Goal: Information Seeking & Learning: Learn about a topic

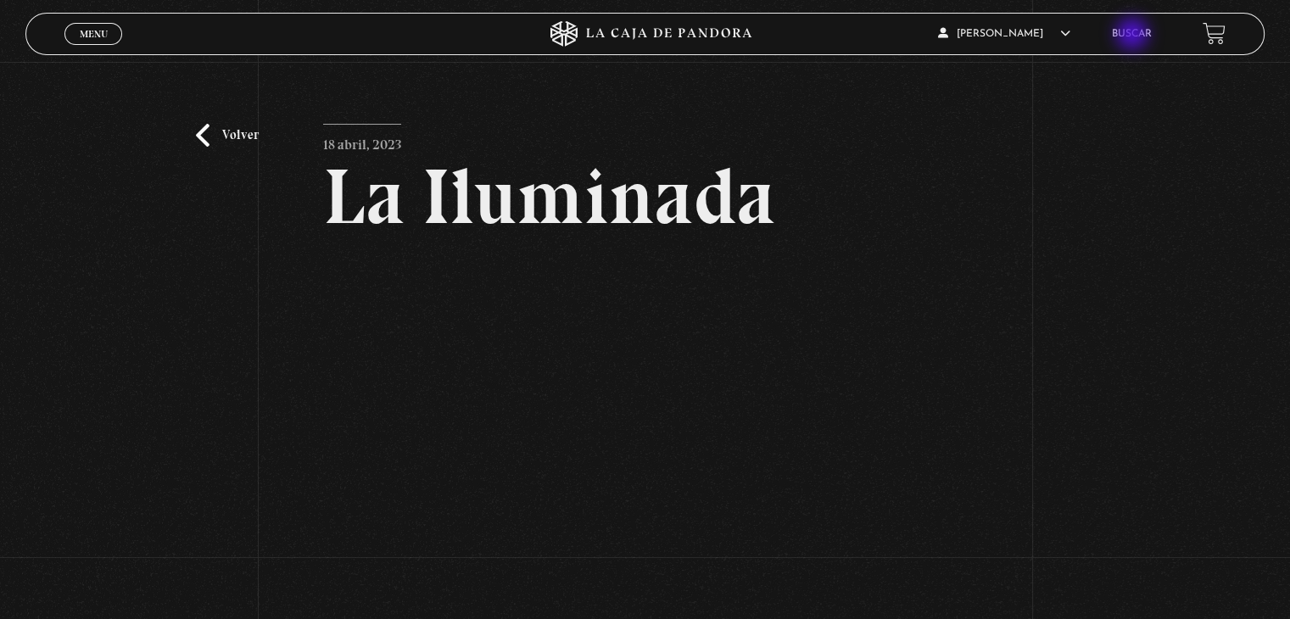
click at [1134, 36] on link "Buscar" at bounding box center [1132, 34] width 40 height 10
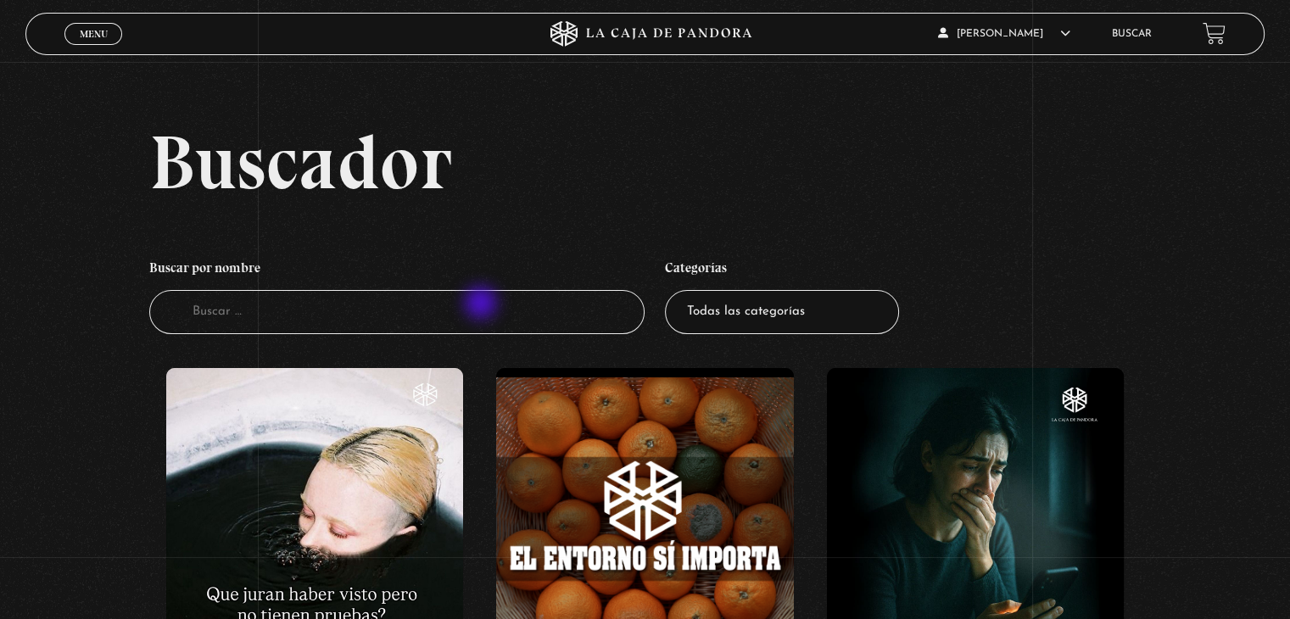
click at [482, 304] on input "Buscador" at bounding box center [396, 312] width 495 height 45
type input "sofia"
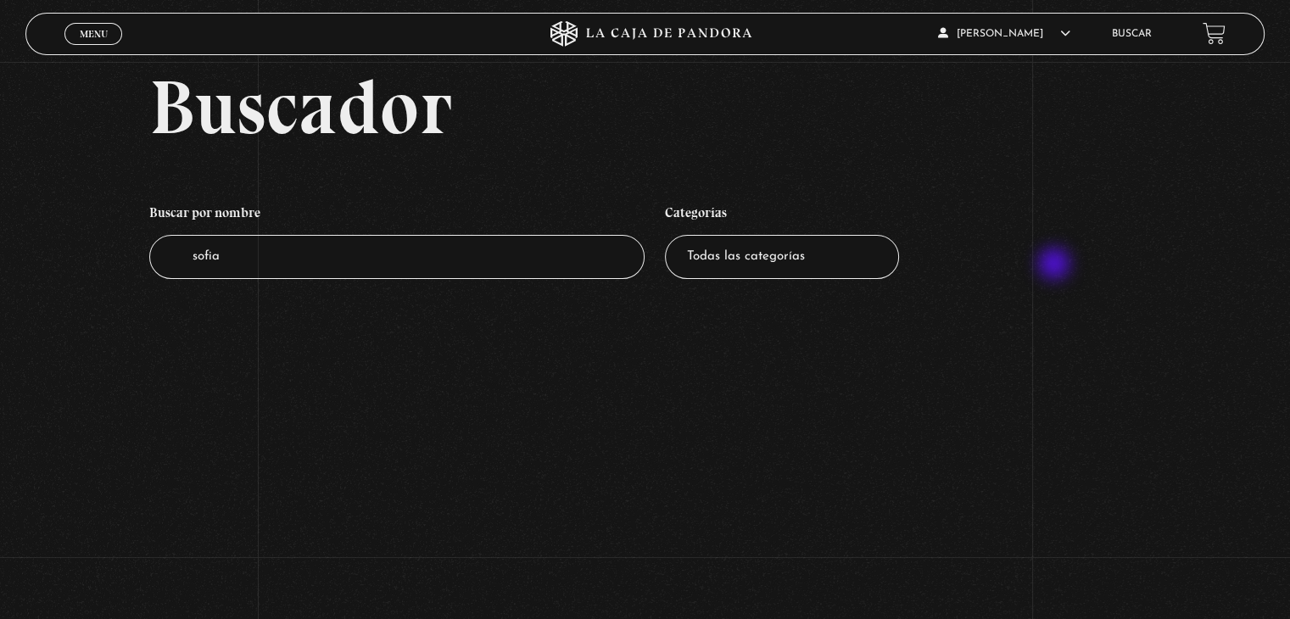
scroll to position [85, 0]
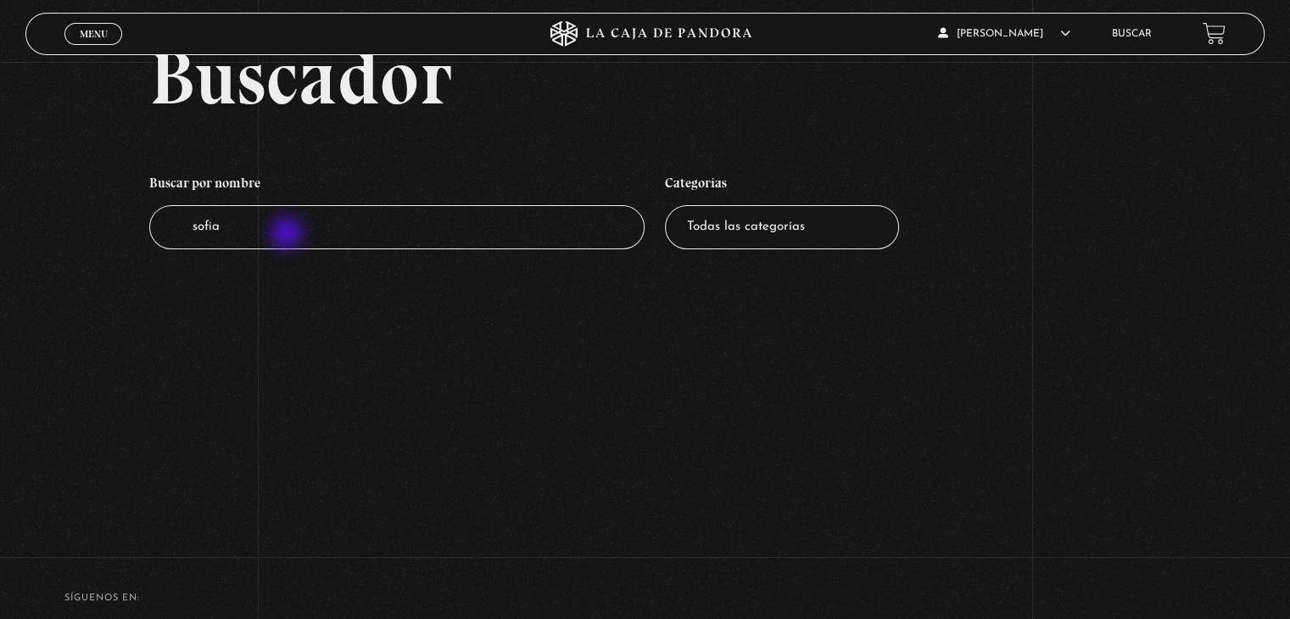
click at [288, 235] on input "sofia" at bounding box center [396, 227] width 495 height 45
type input "s"
type input "muñeca"
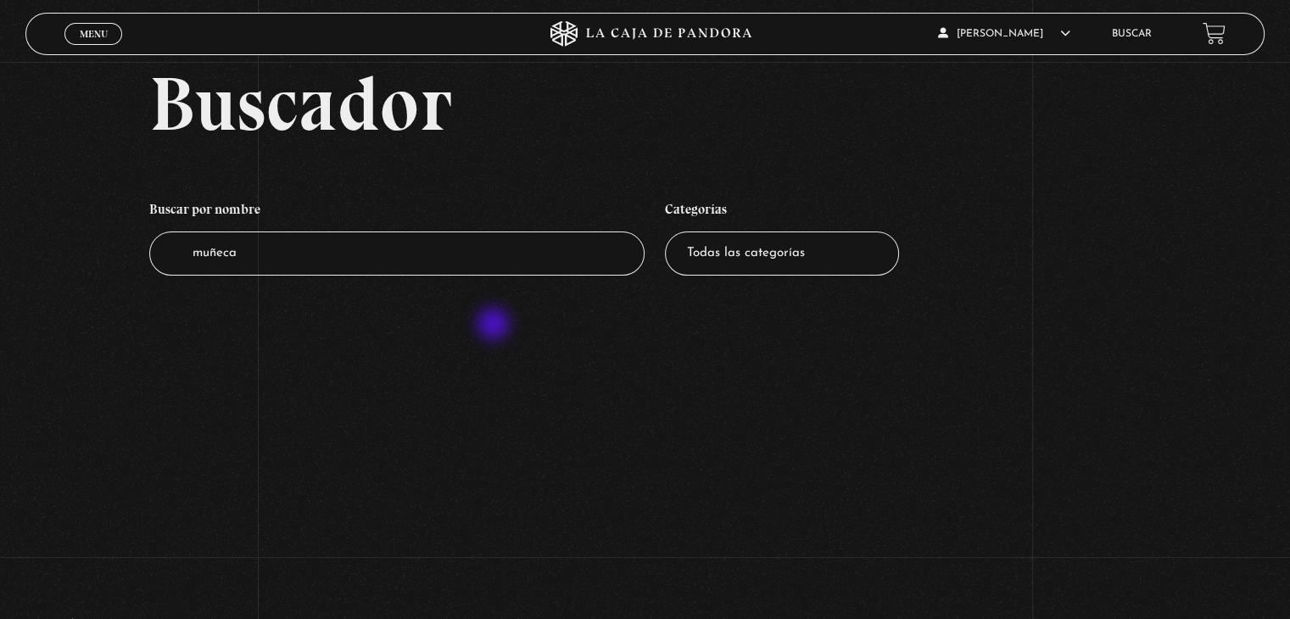
scroll to position [85, 0]
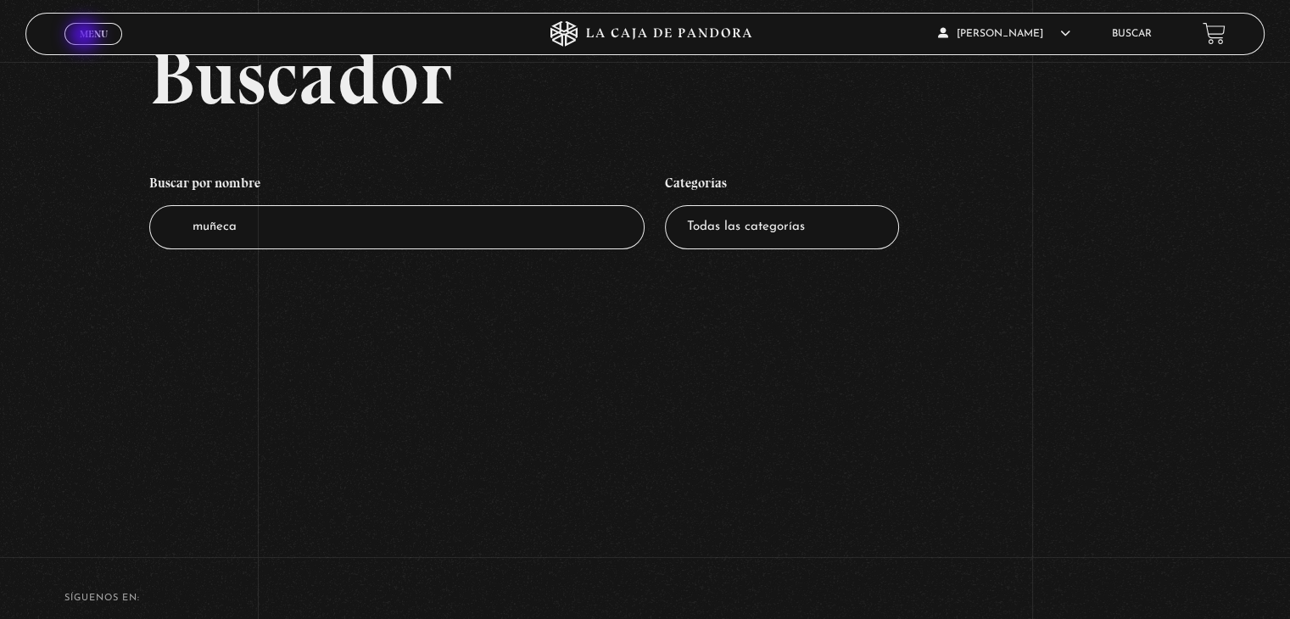
click at [86, 36] on span "Menu" at bounding box center [94, 34] width 28 height 10
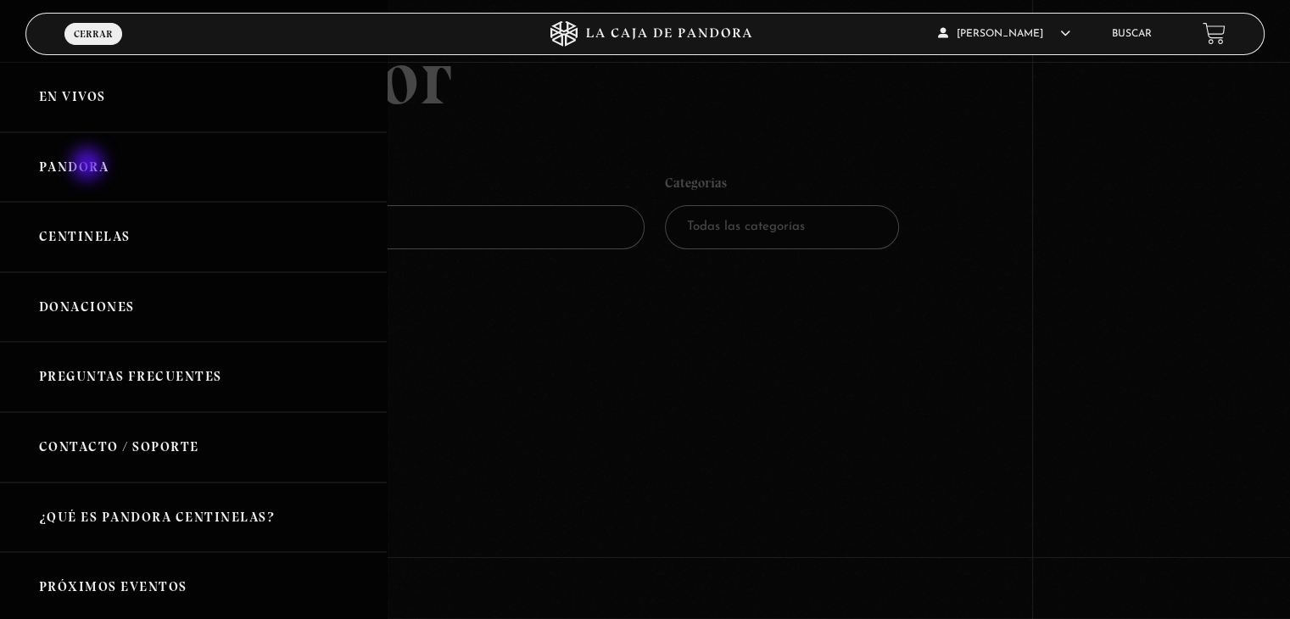
click at [89, 165] on link "Pandora" at bounding box center [193, 167] width 387 height 70
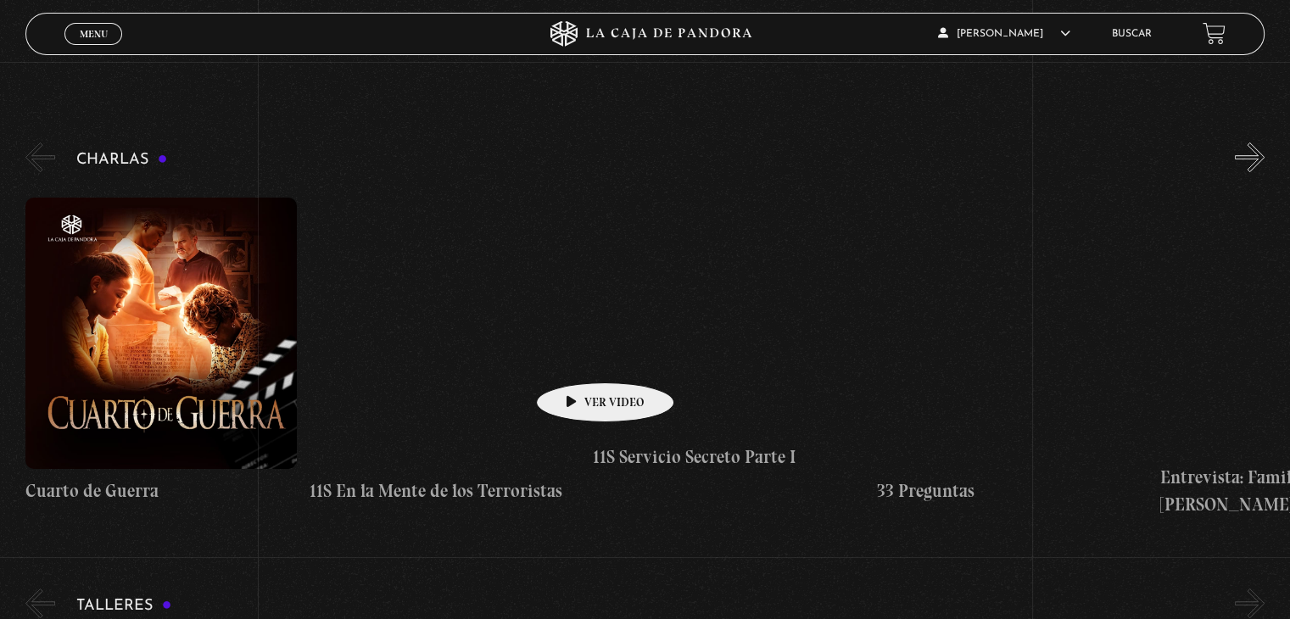
scroll to position [254, 0]
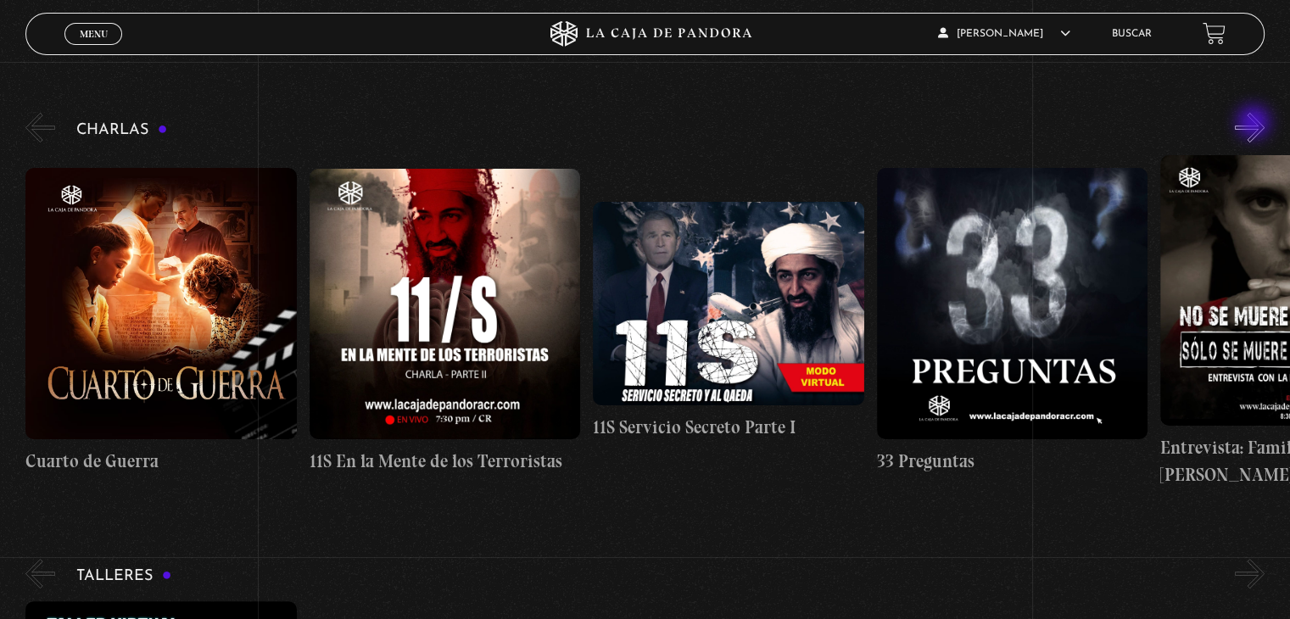
click at [1255, 124] on button "»" at bounding box center [1250, 128] width 30 height 30
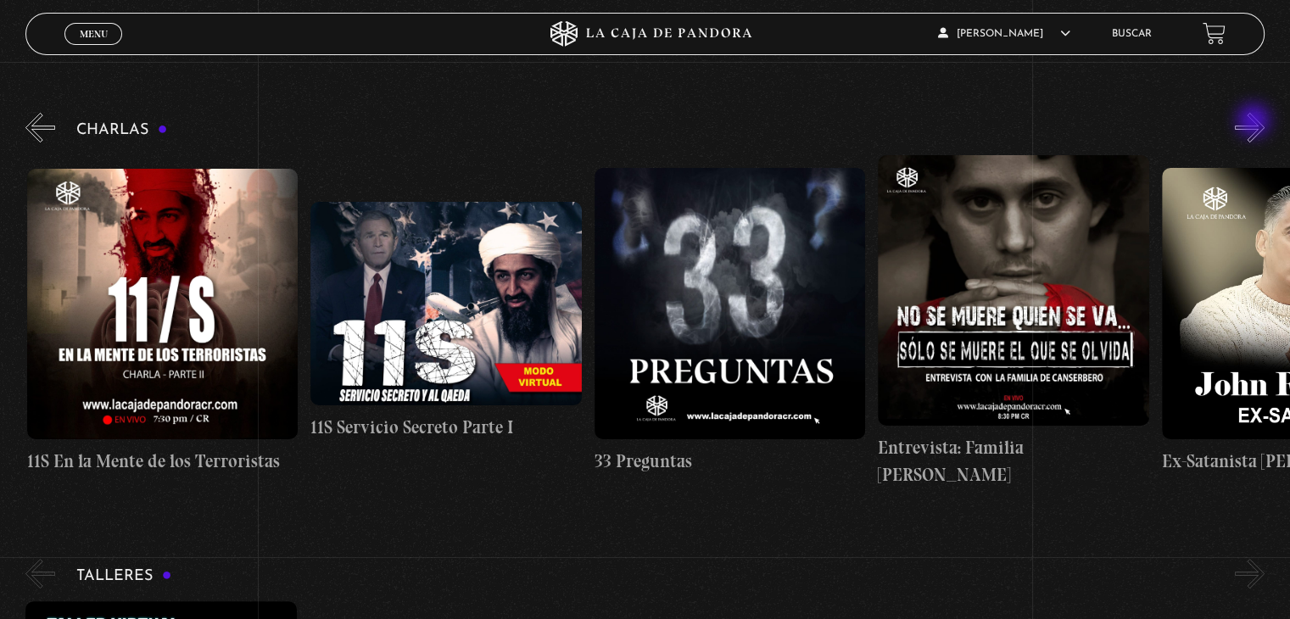
click at [1255, 122] on button "»" at bounding box center [1250, 128] width 30 height 30
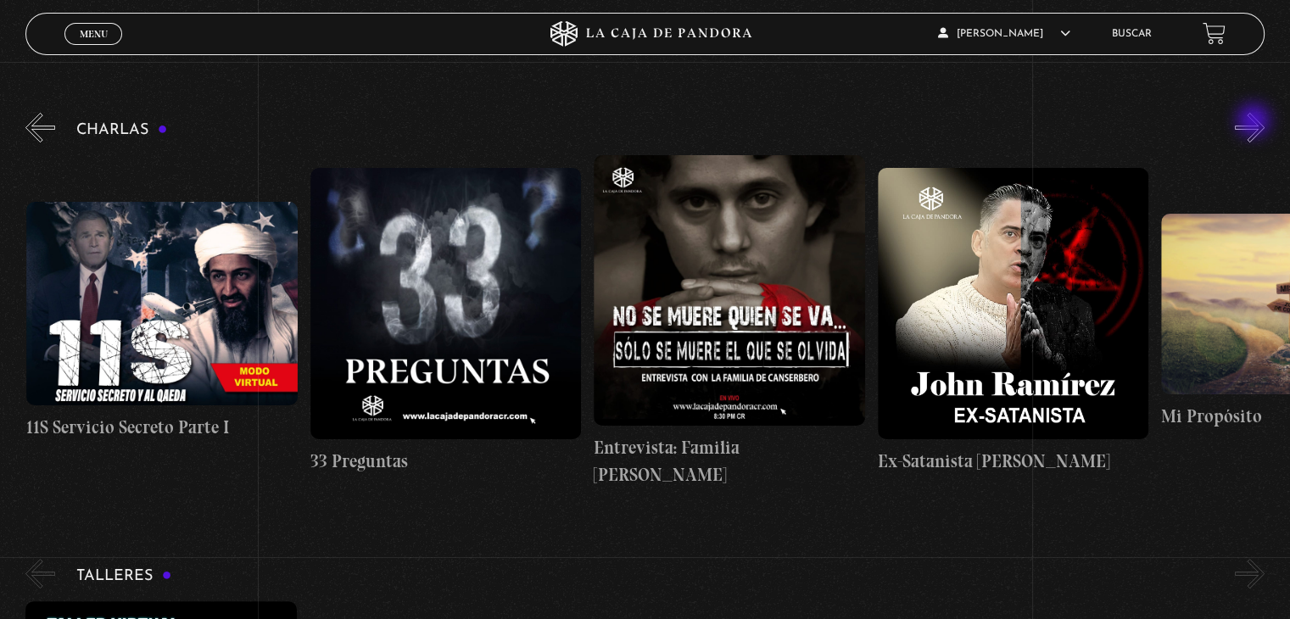
click at [1255, 122] on button "»" at bounding box center [1250, 128] width 30 height 30
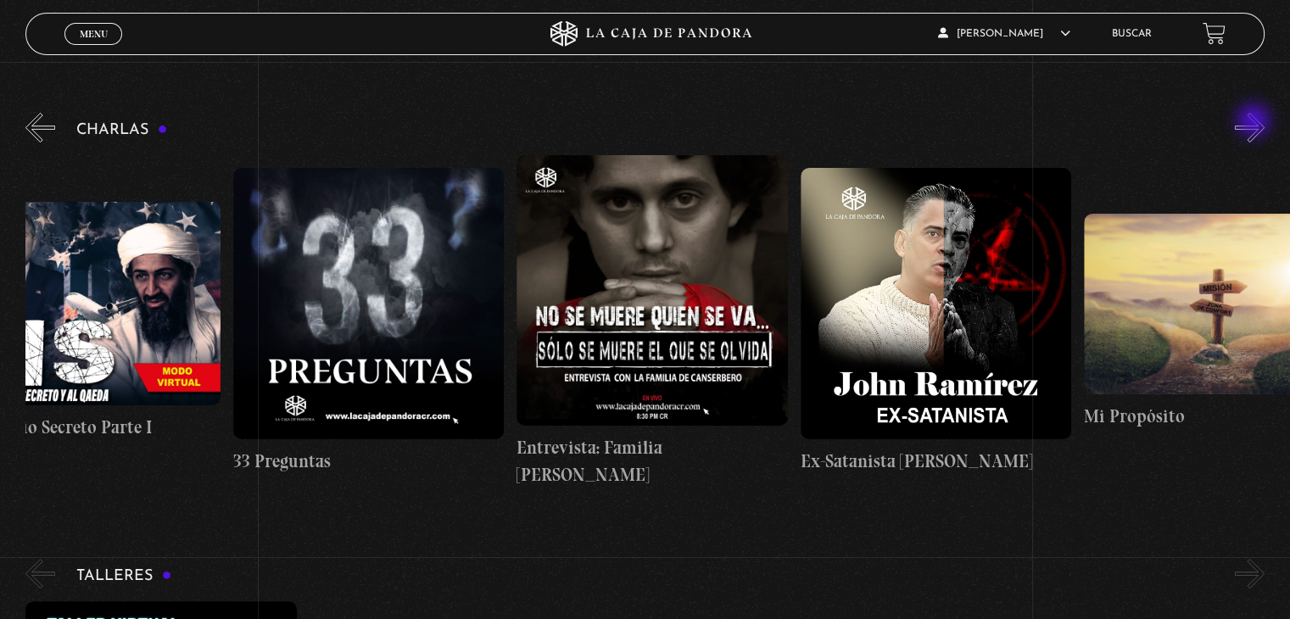
scroll to position [0, 708]
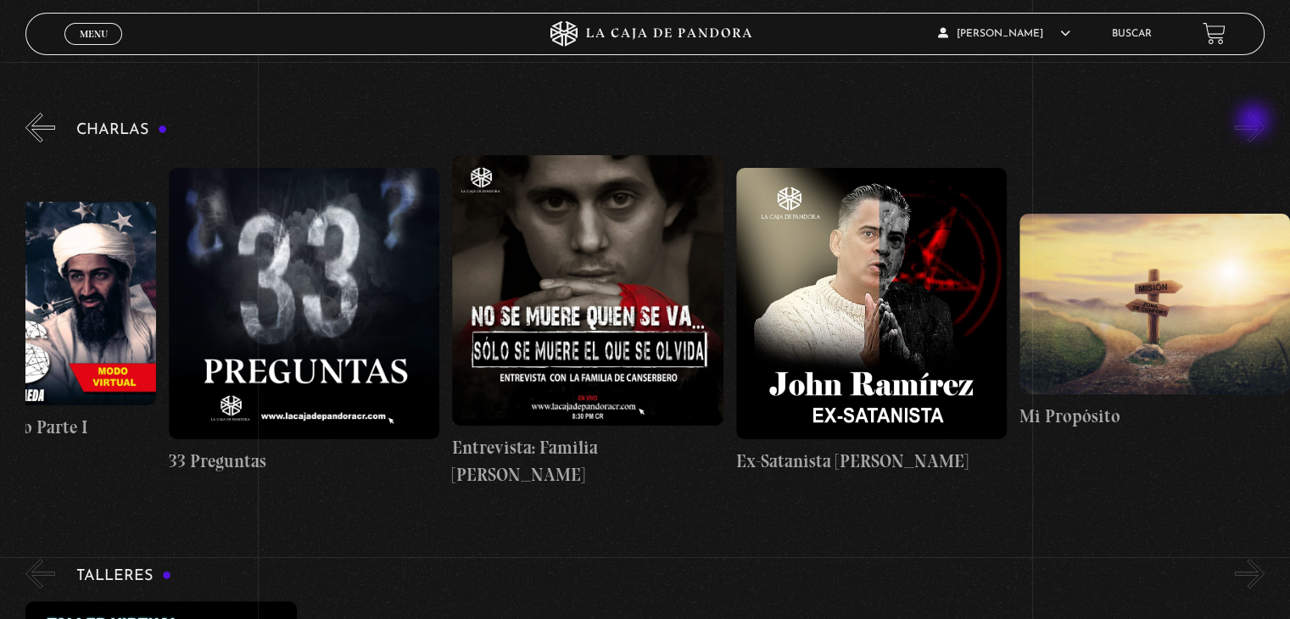
click at [1255, 122] on button "»" at bounding box center [1250, 128] width 30 height 30
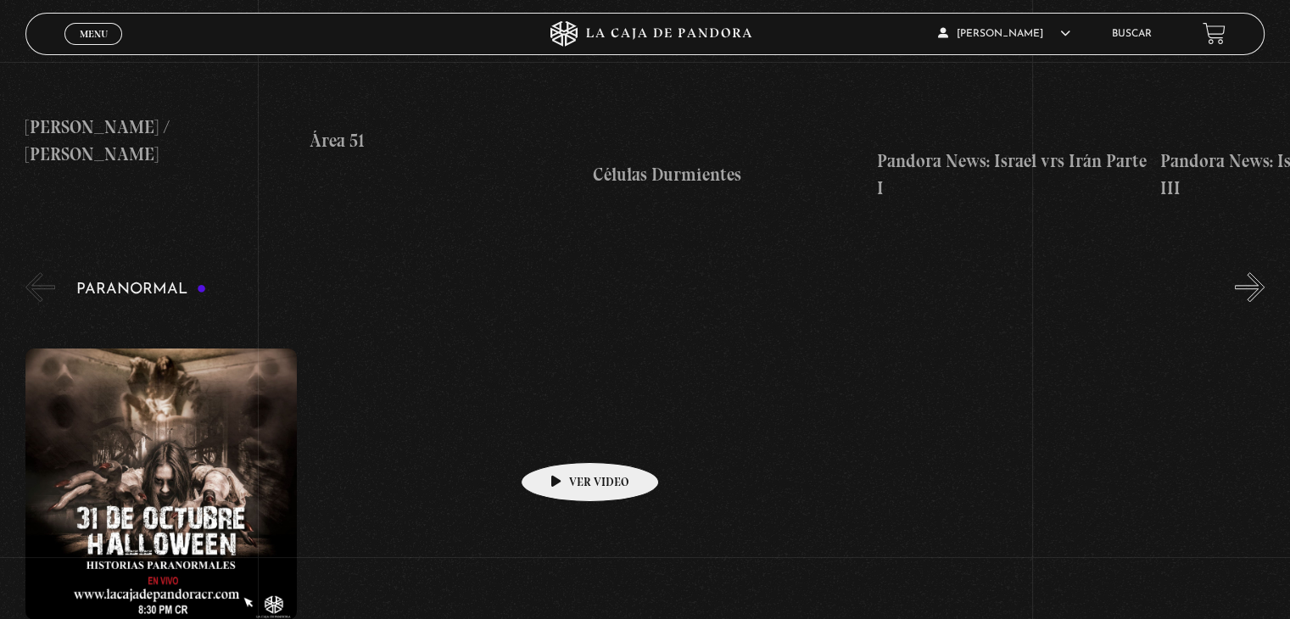
scroll to position [1611, 0]
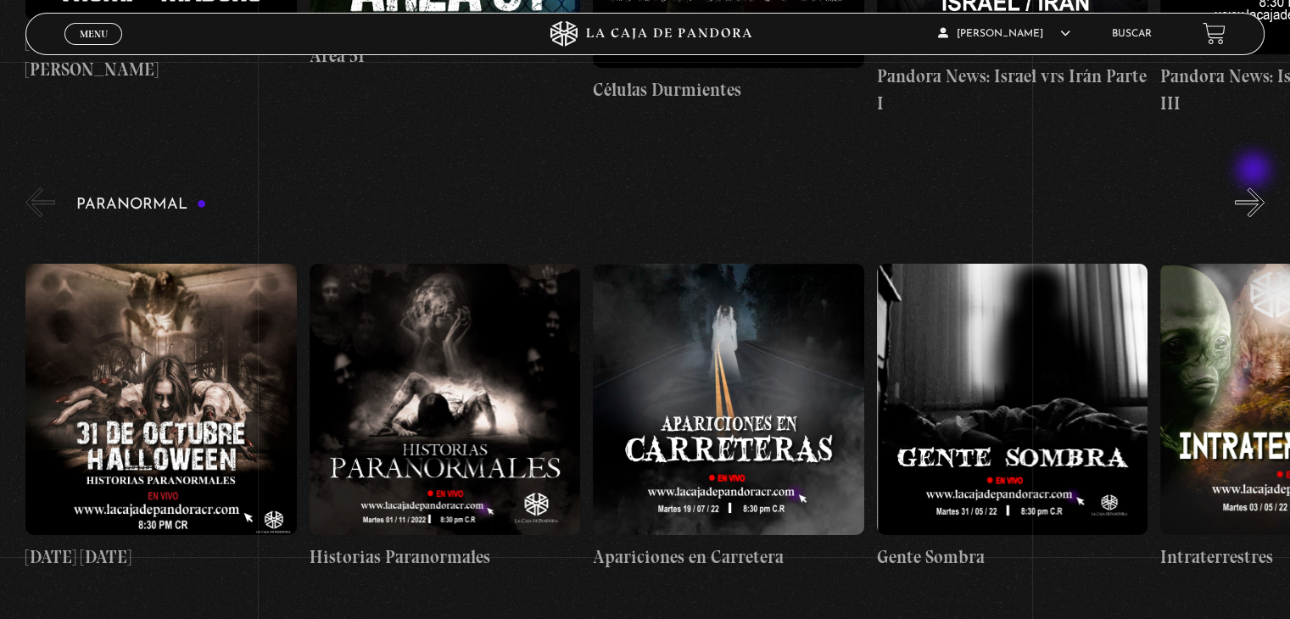
click at [1255, 187] on button "»" at bounding box center [1250, 202] width 30 height 30
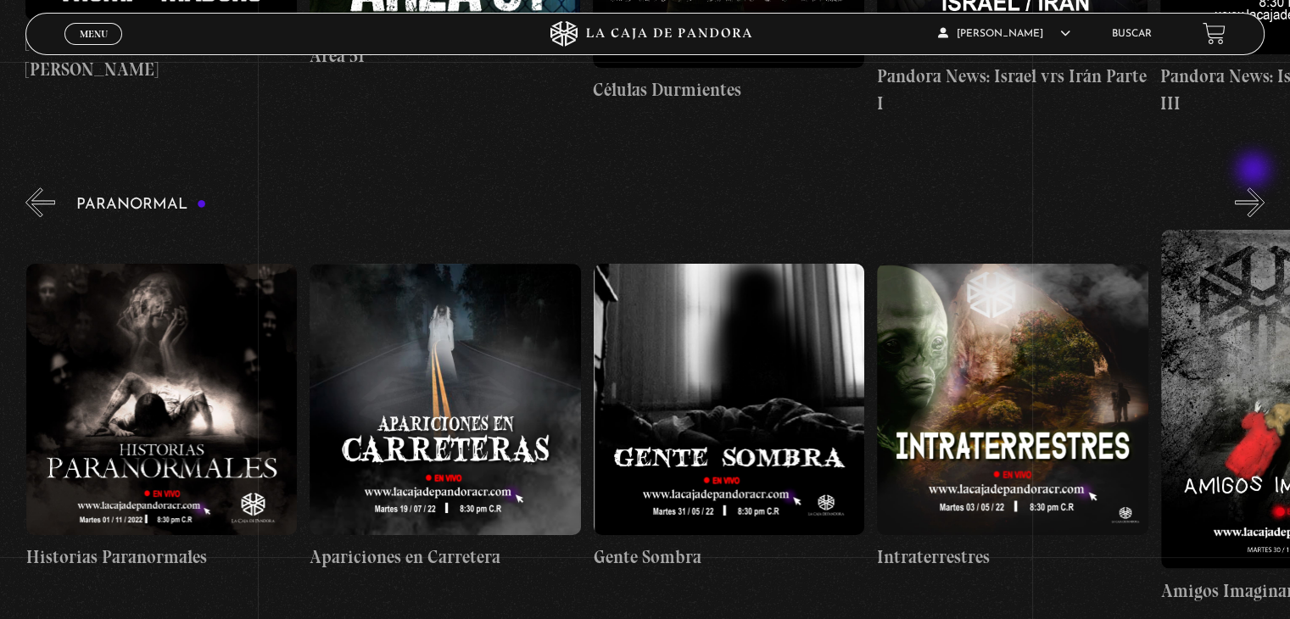
click at [1255, 187] on button "»" at bounding box center [1250, 202] width 30 height 30
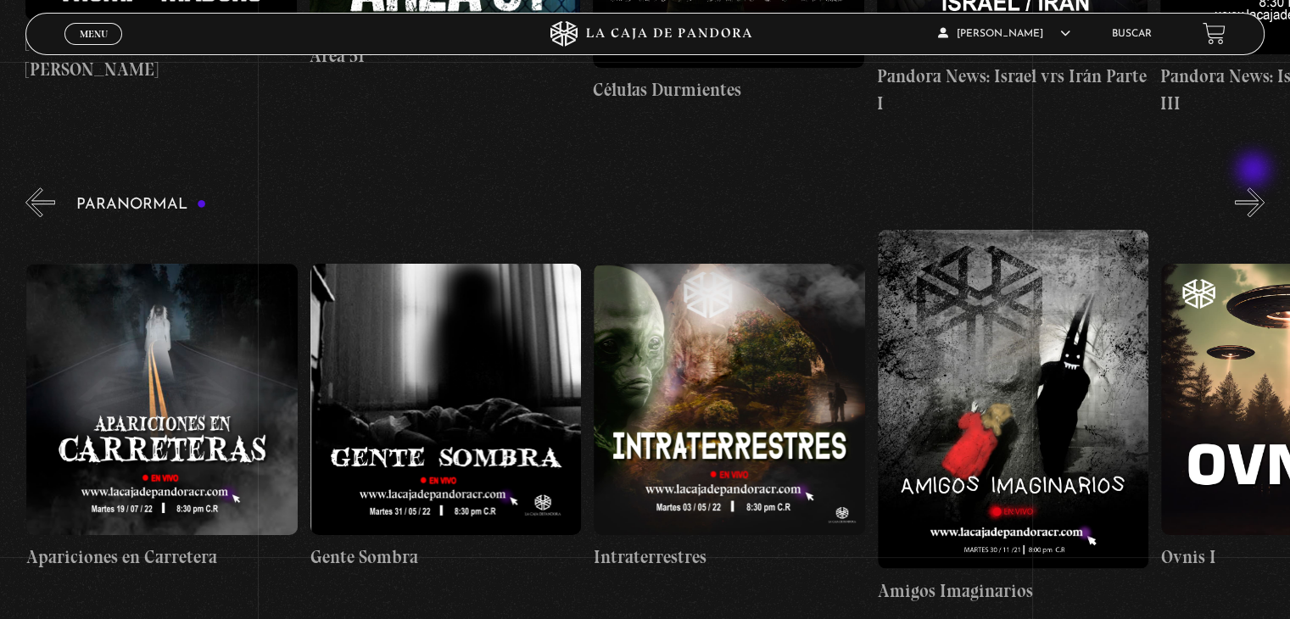
click at [1255, 187] on button "»" at bounding box center [1250, 202] width 30 height 30
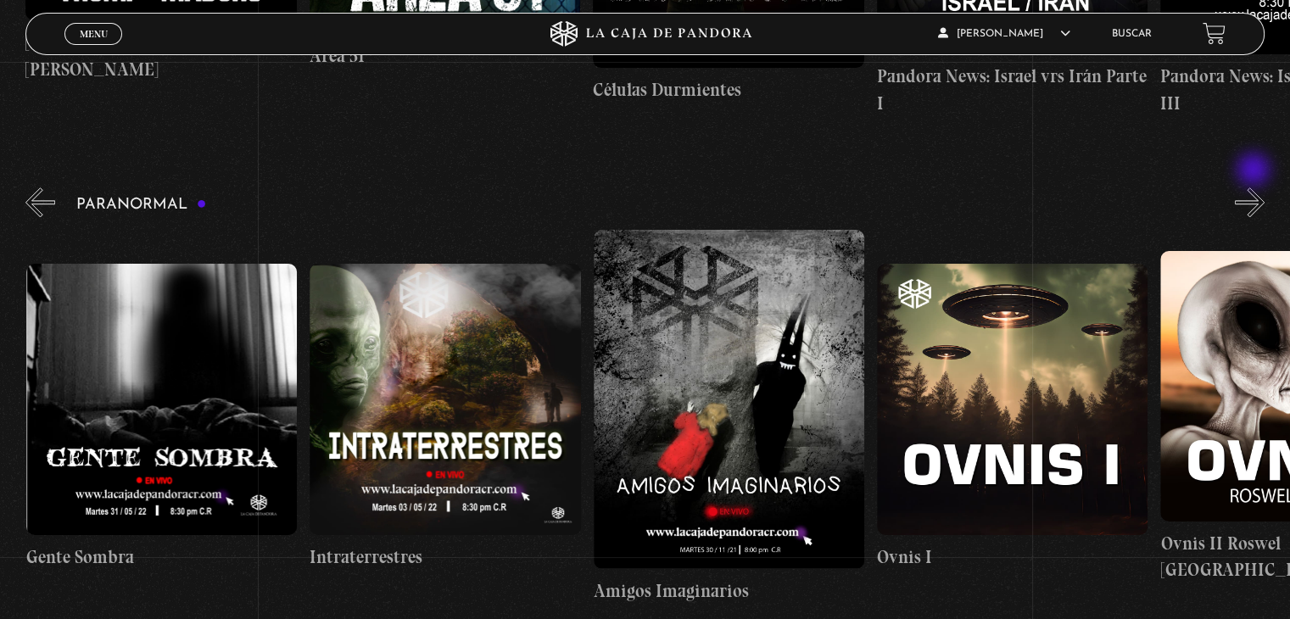
scroll to position [0, 850]
click at [1255, 187] on button "»" at bounding box center [1250, 202] width 30 height 30
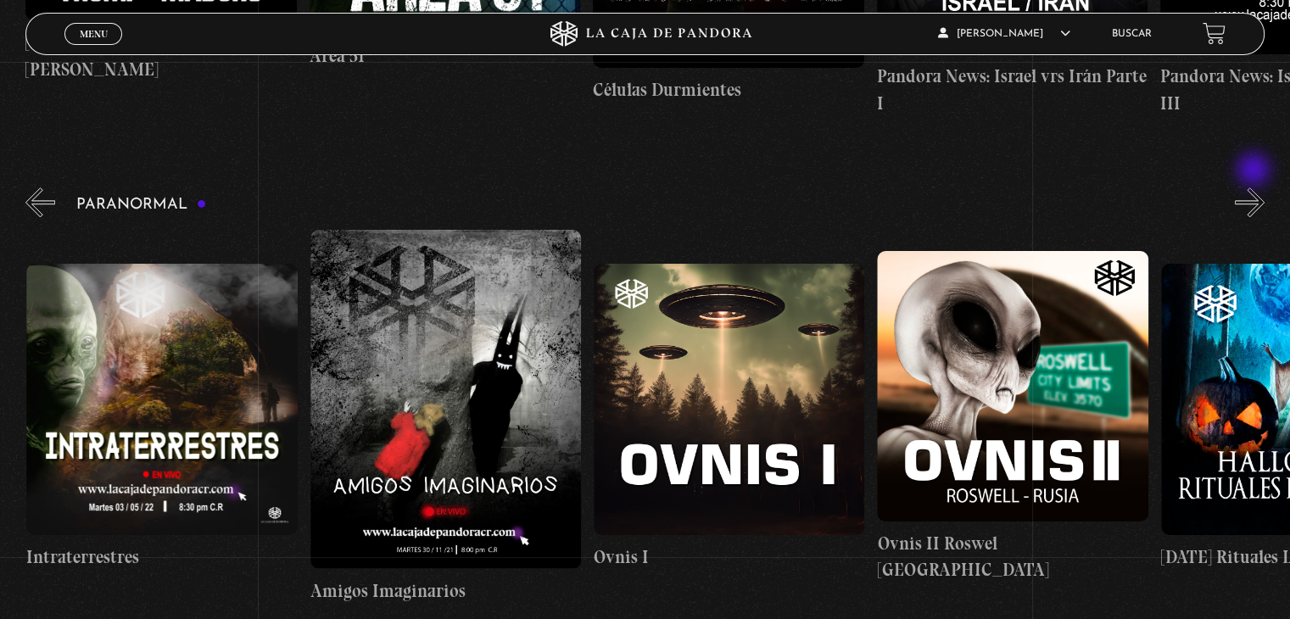
click at [1255, 187] on button "»" at bounding box center [1250, 202] width 30 height 30
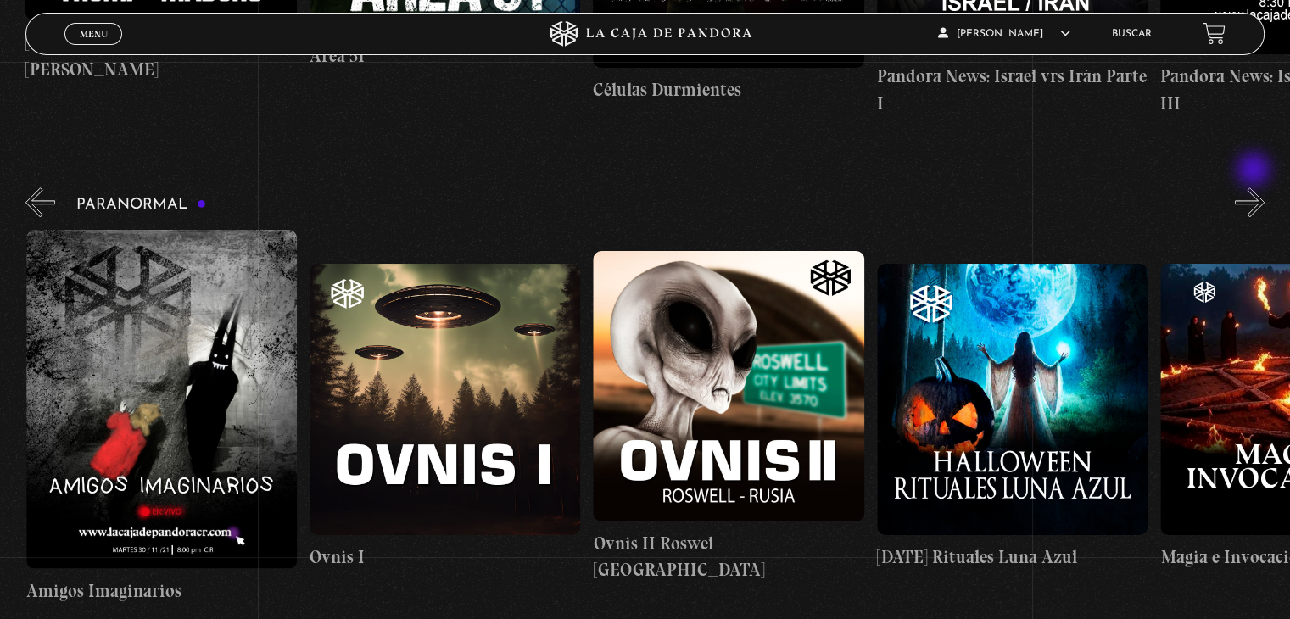
click at [1255, 187] on button "»" at bounding box center [1250, 202] width 30 height 30
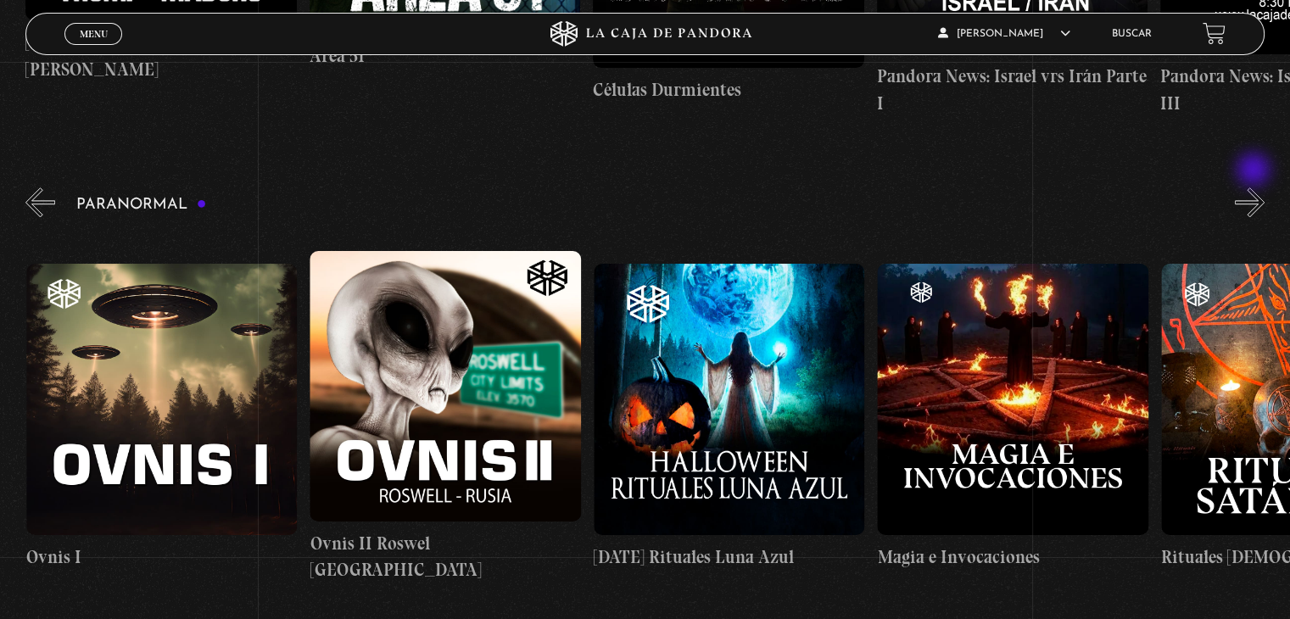
click at [1255, 187] on button "»" at bounding box center [1250, 202] width 30 height 30
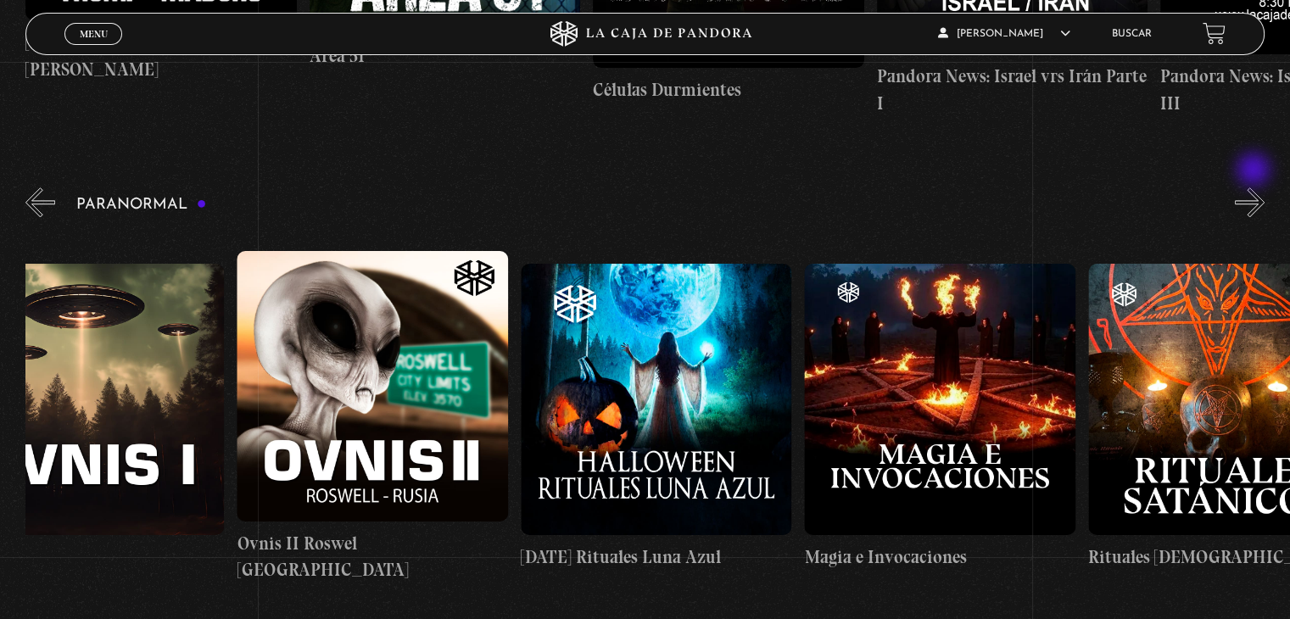
scroll to position [0, 1843]
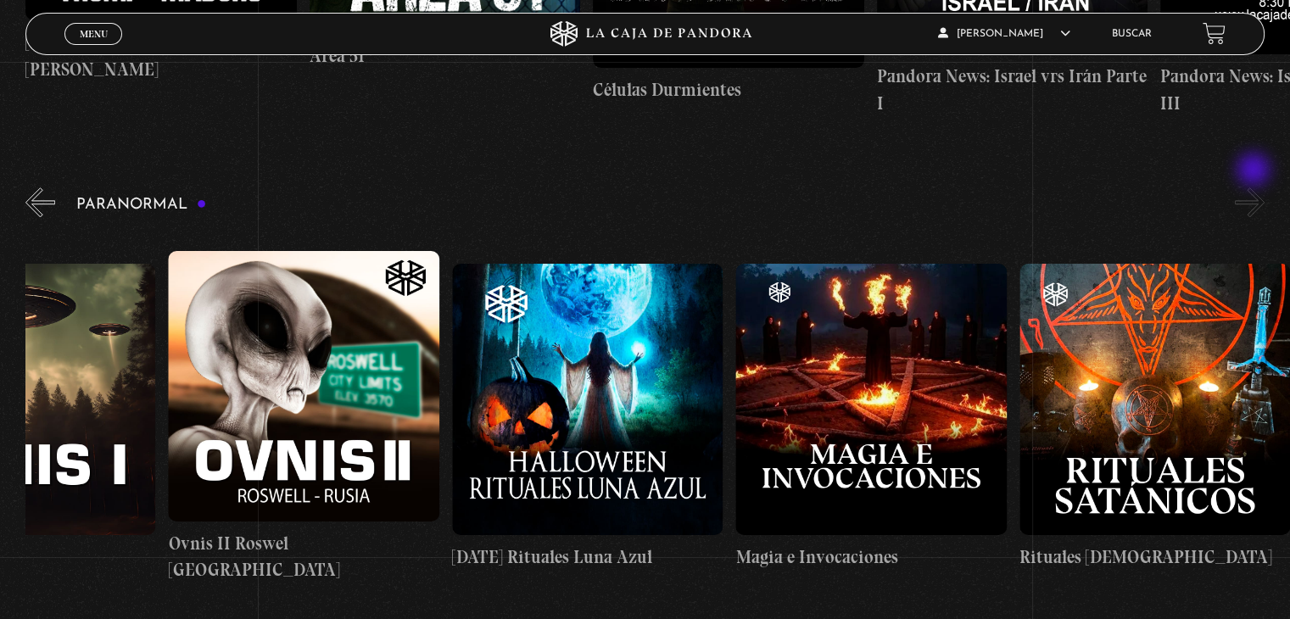
click at [1255, 187] on button "»" at bounding box center [1250, 202] width 30 height 30
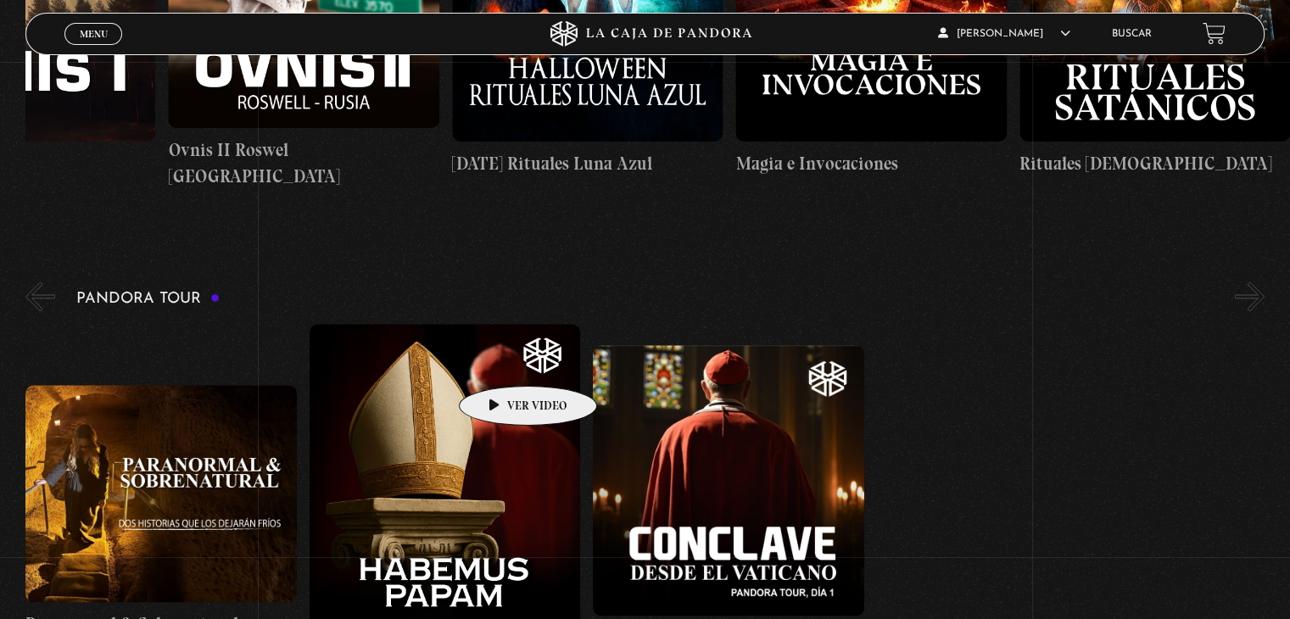
scroll to position [2035, 0]
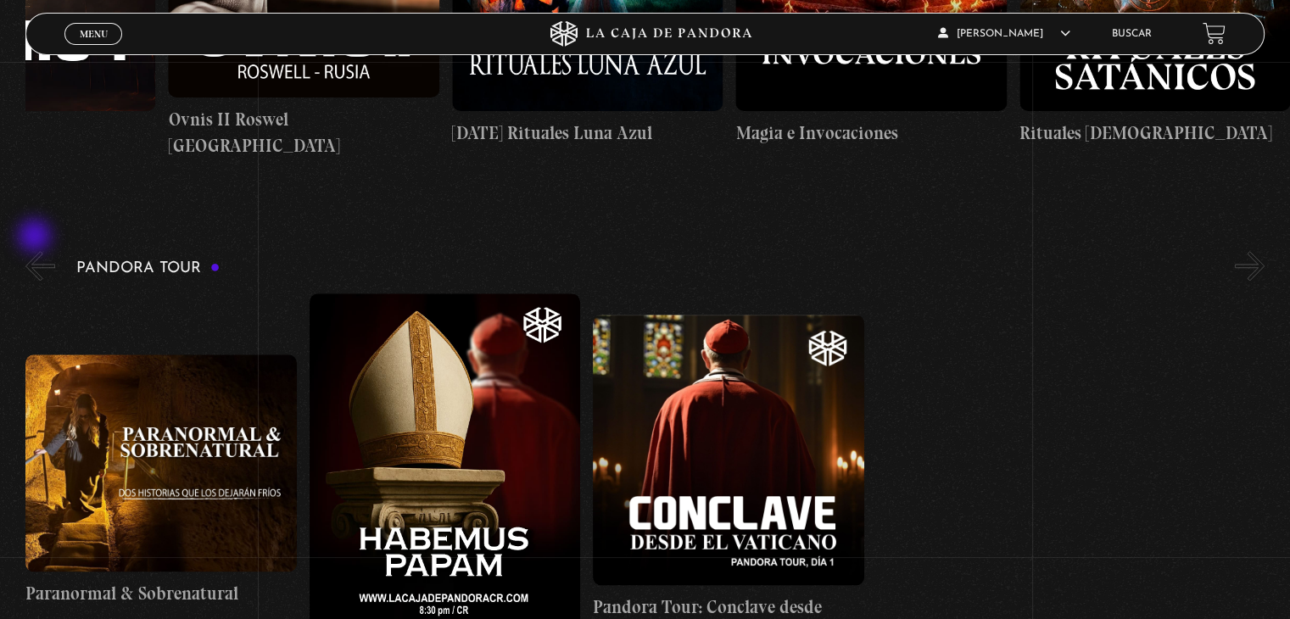
click at [37, 251] on button "«" at bounding box center [40, 266] width 30 height 30
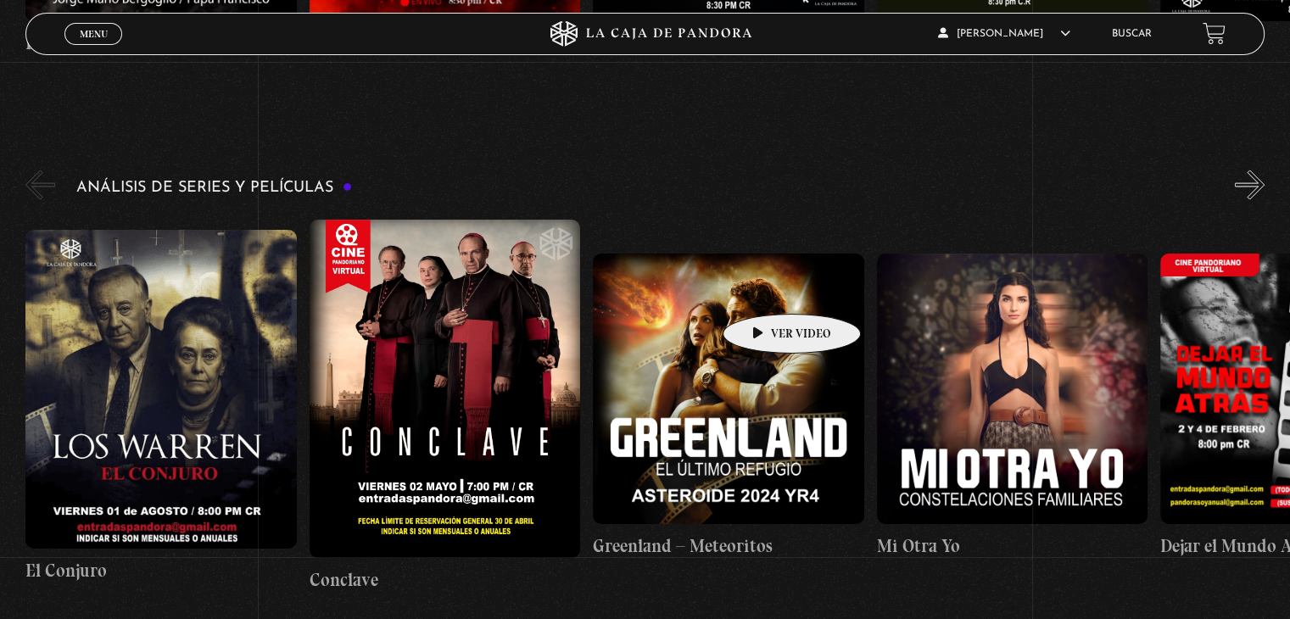
scroll to position [3137, 0]
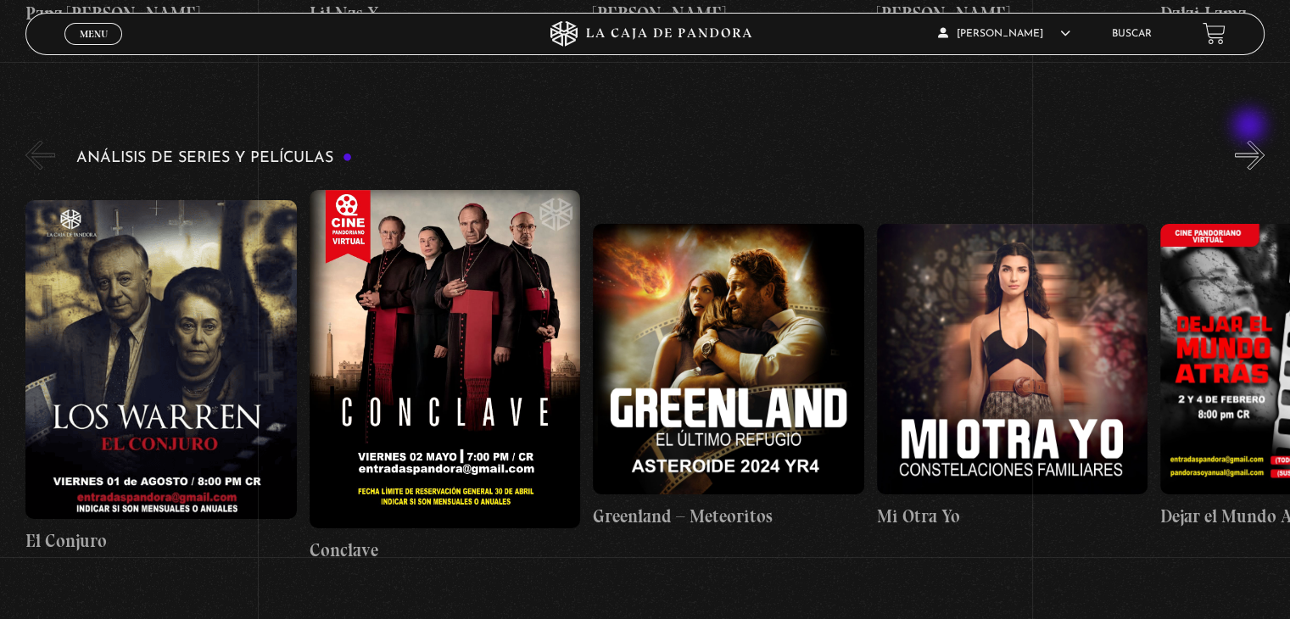
click at [1251, 140] on button "»" at bounding box center [1250, 155] width 30 height 30
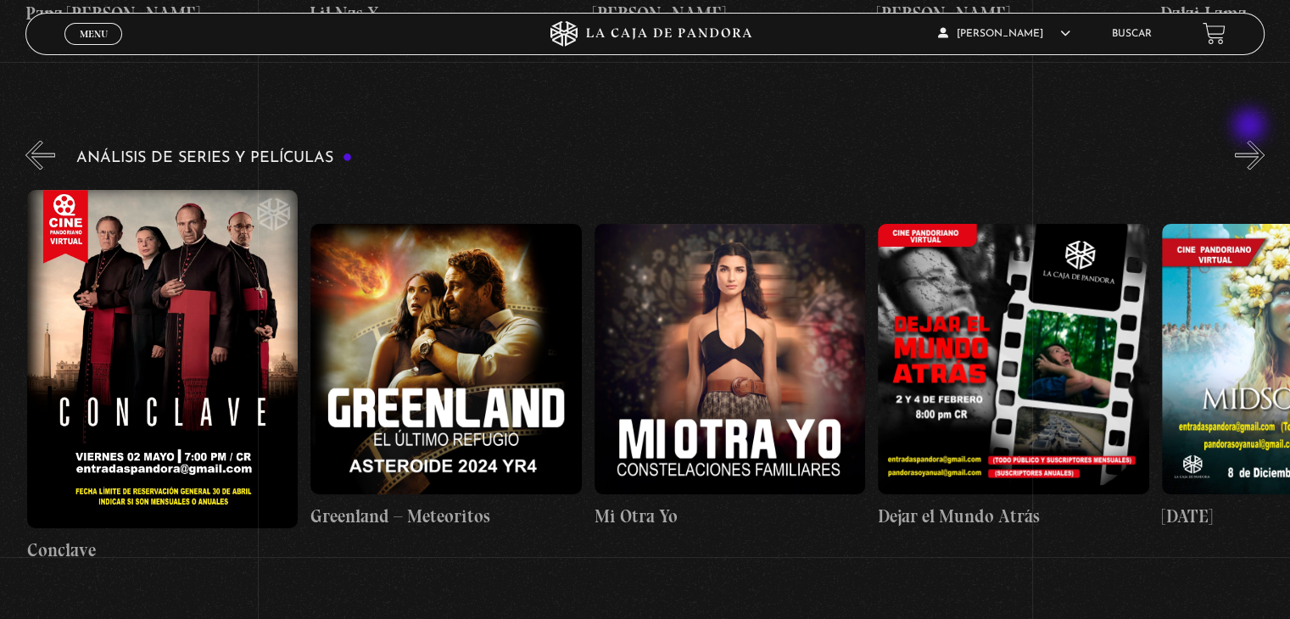
click at [1251, 140] on button "»" at bounding box center [1250, 155] width 30 height 30
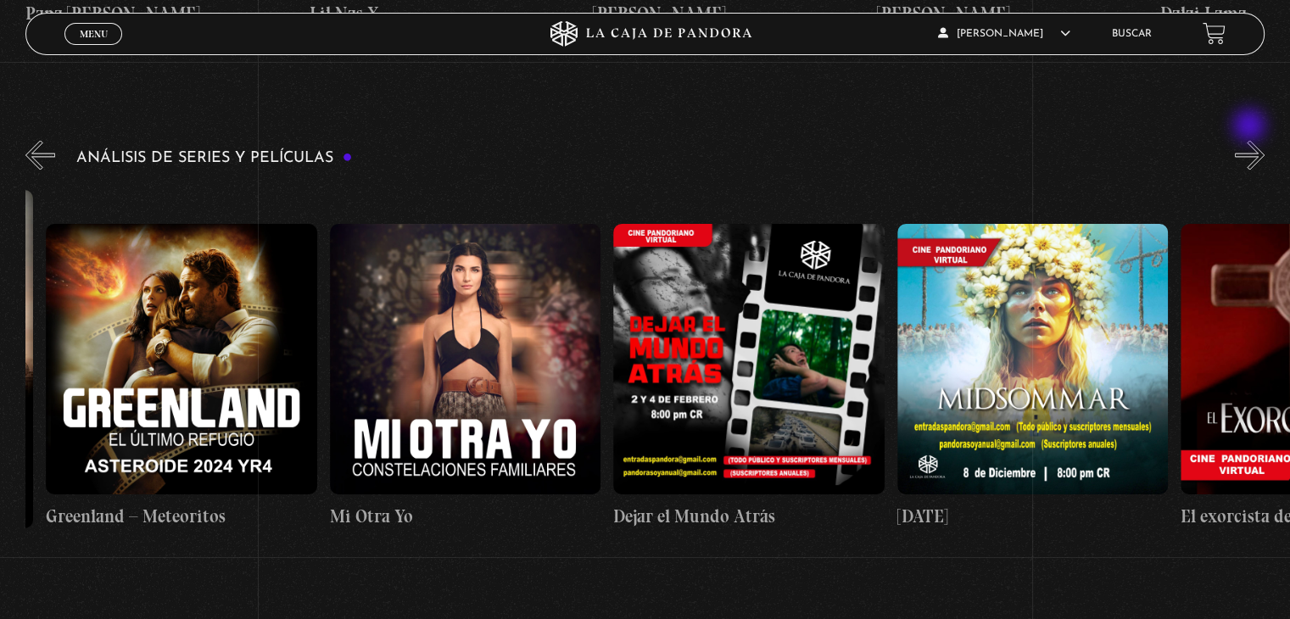
click at [1251, 140] on button "»" at bounding box center [1250, 155] width 30 height 30
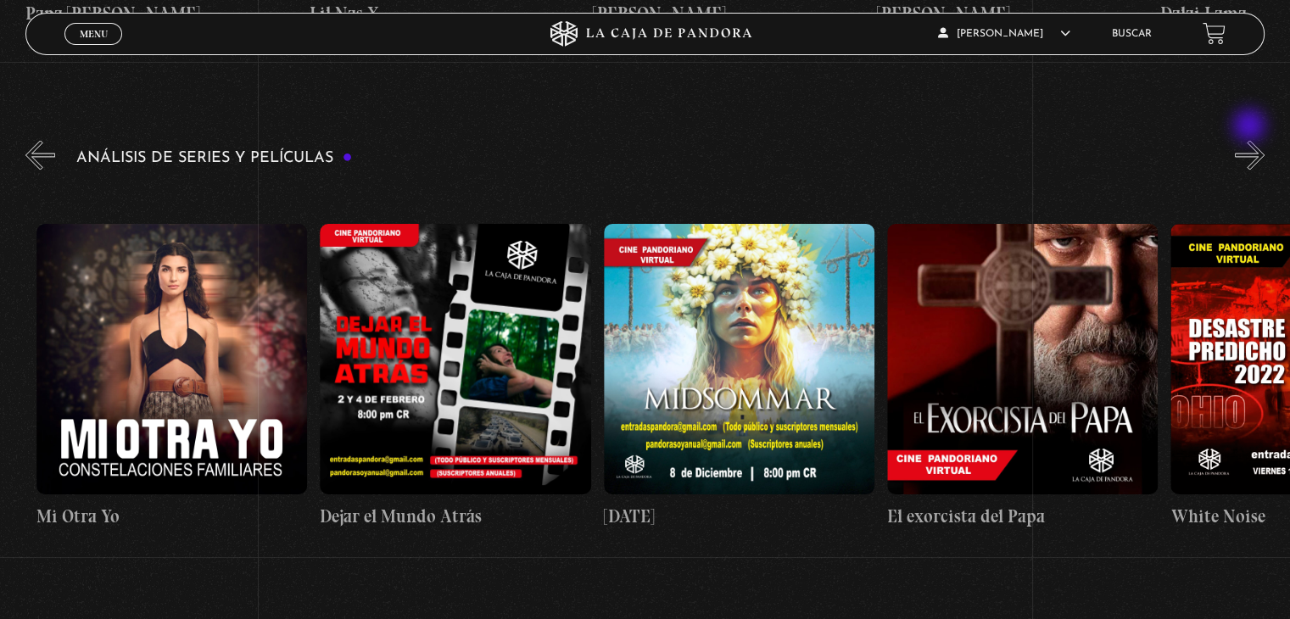
click at [1251, 140] on button "»" at bounding box center [1250, 155] width 30 height 30
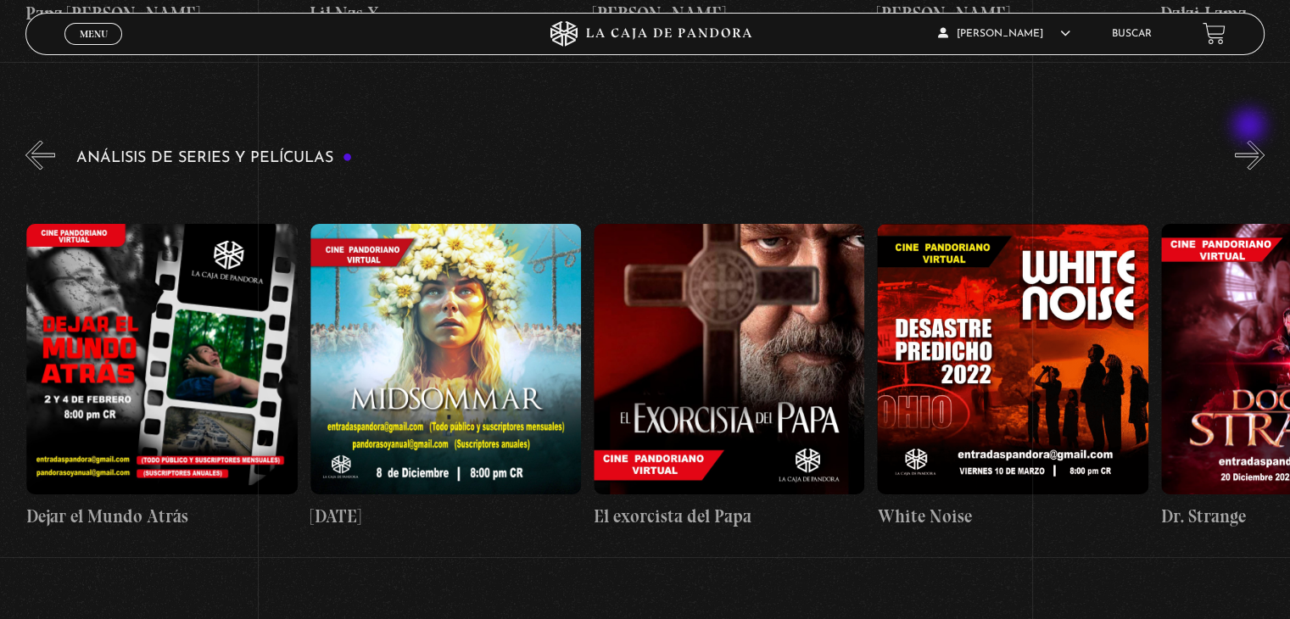
click at [1251, 140] on button "»" at bounding box center [1250, 155] width 30 height 30
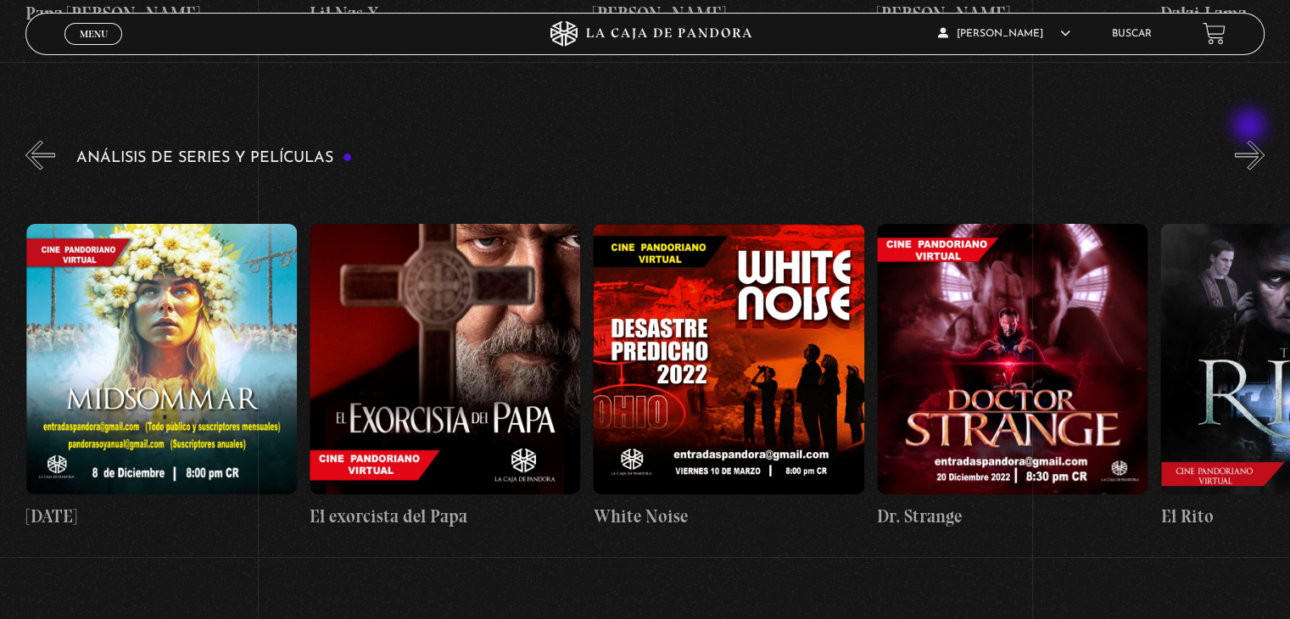
click at [1251, 140] on button "»" at bounding box center [1250, 155] width 30 height 30
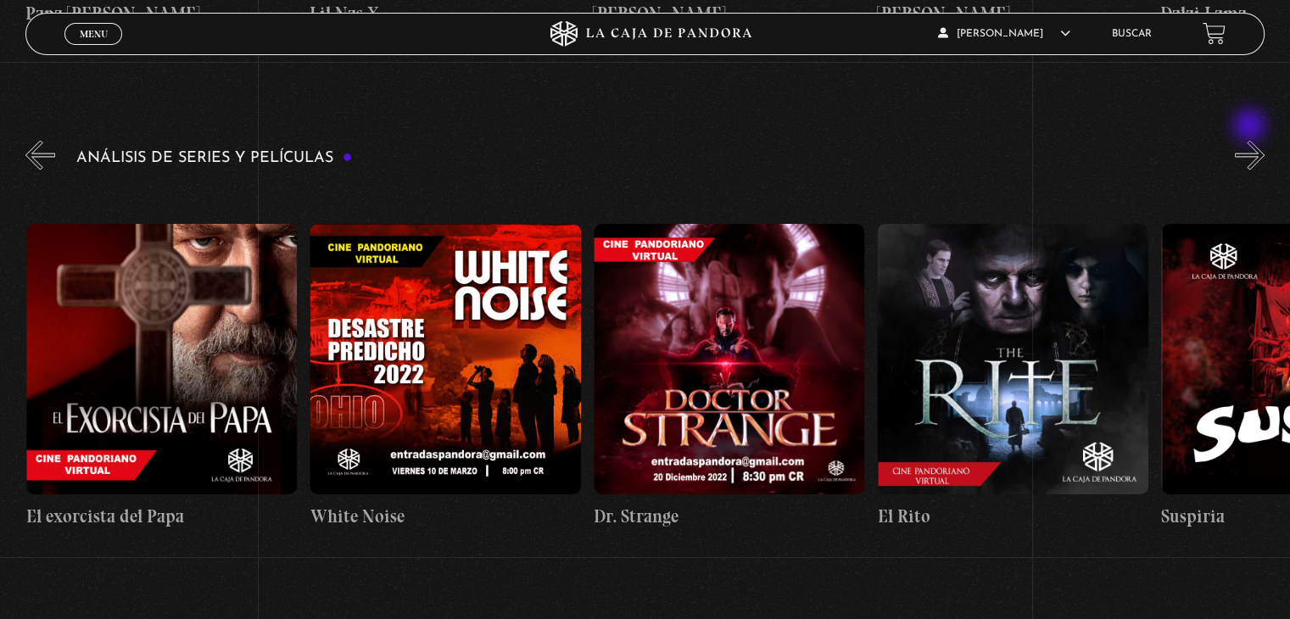
click at [1251, 140] on button "»" at bounding box center [1250, 155] width 30 height 30
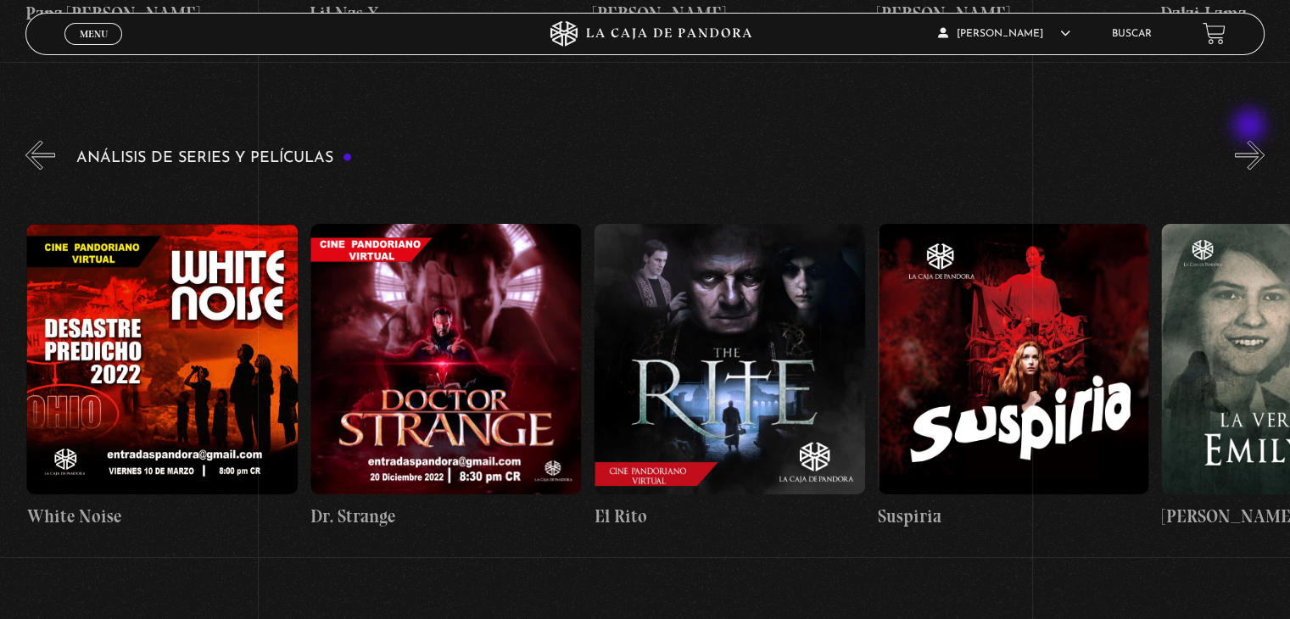
click at [1251, 140] on button "»" at bounding box center [1250, 155] width 30 height 30
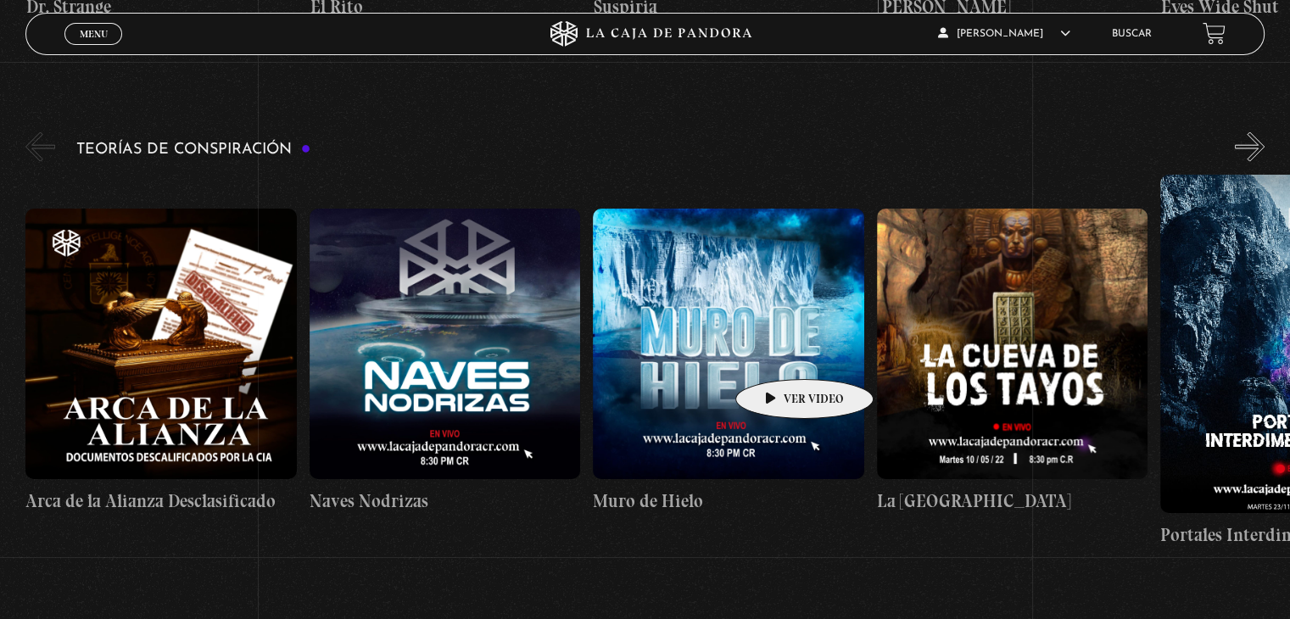
scroll to position [3561, 0]
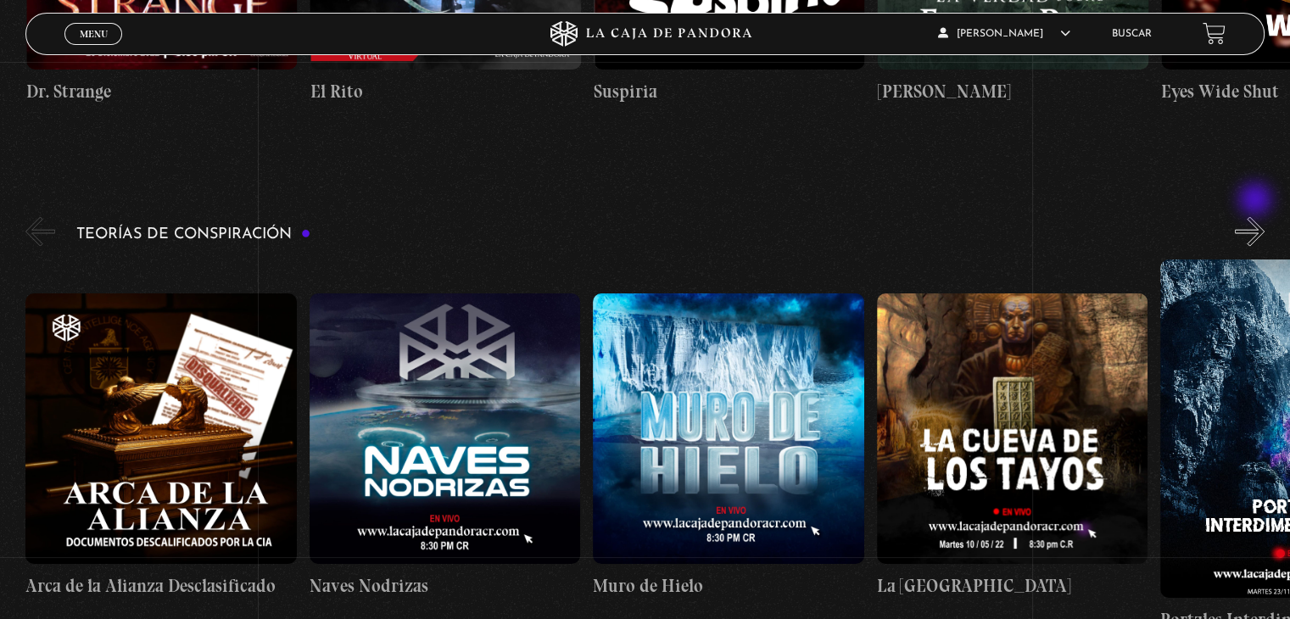
click at [1257, 217] on button "»" at bounding box center [1250, 232] width 30 height 30
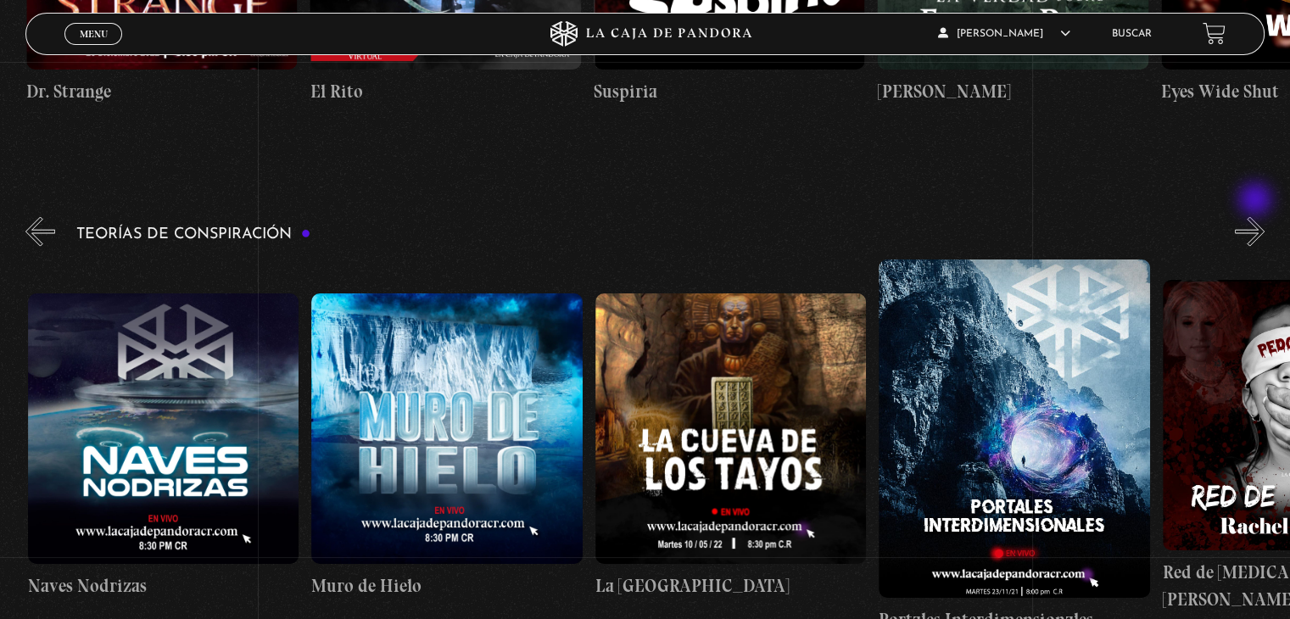
click at [1257, 217] on button "»" at bounding box center [1250, 232] width 30 height 30
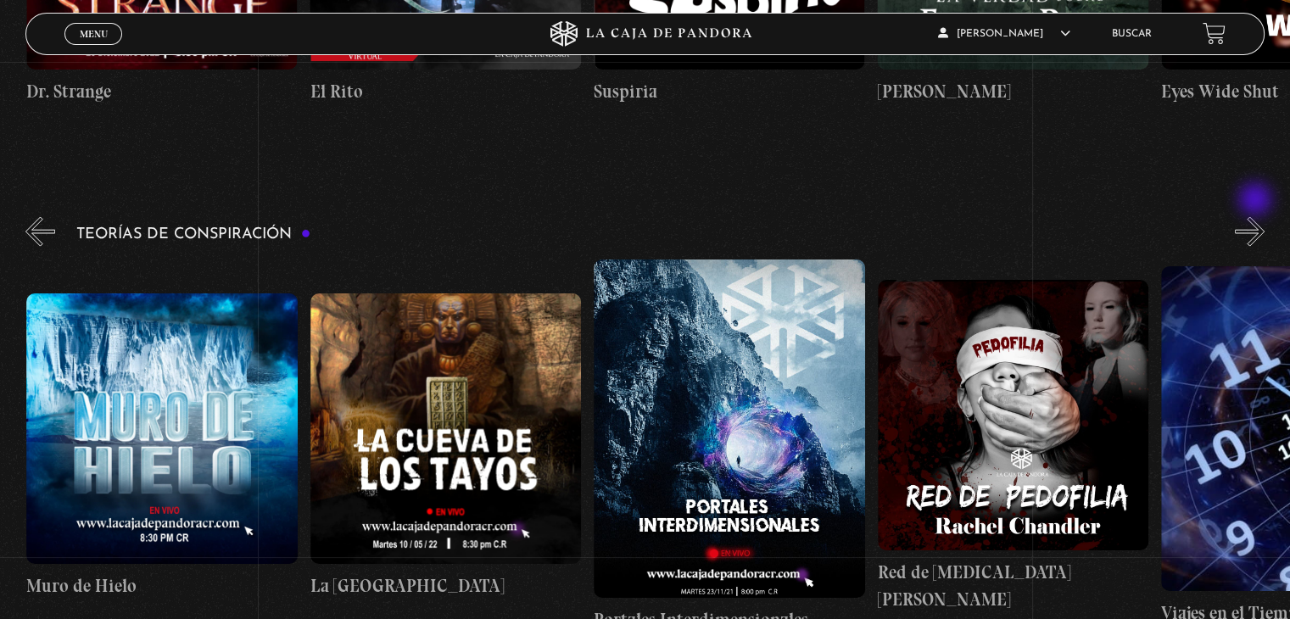
click at [1257, 217] on button "»" at bounding box center [1250, 232] width 30 height 30
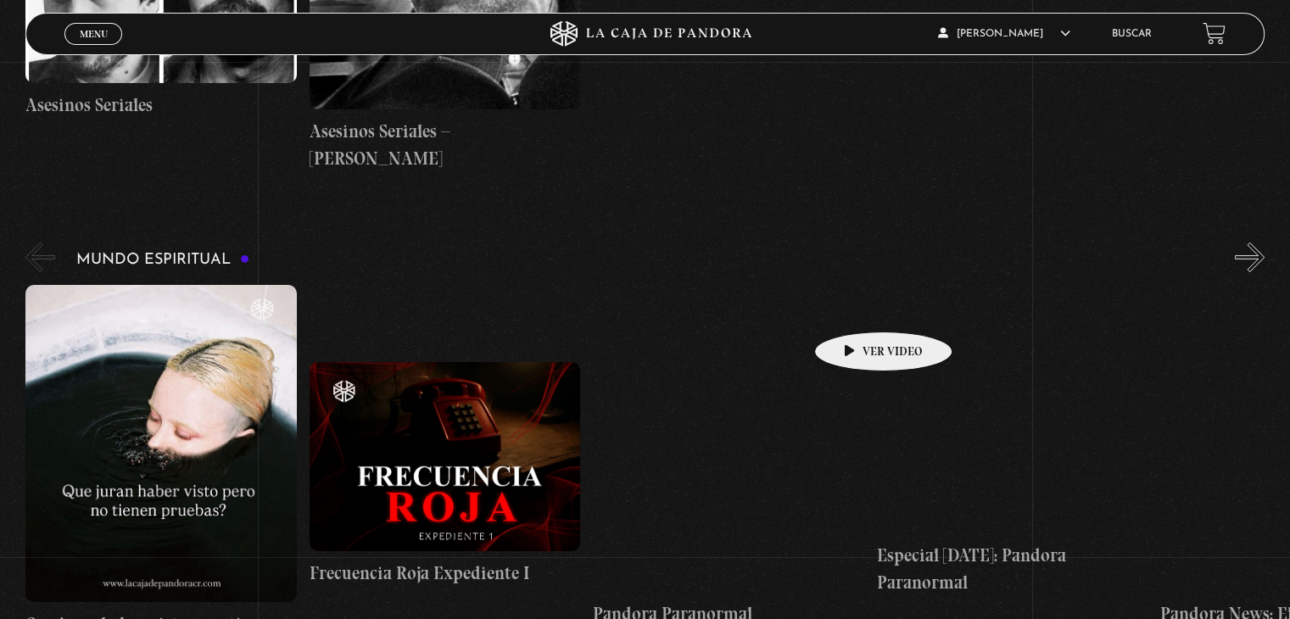
scroll to position [5936, 0]
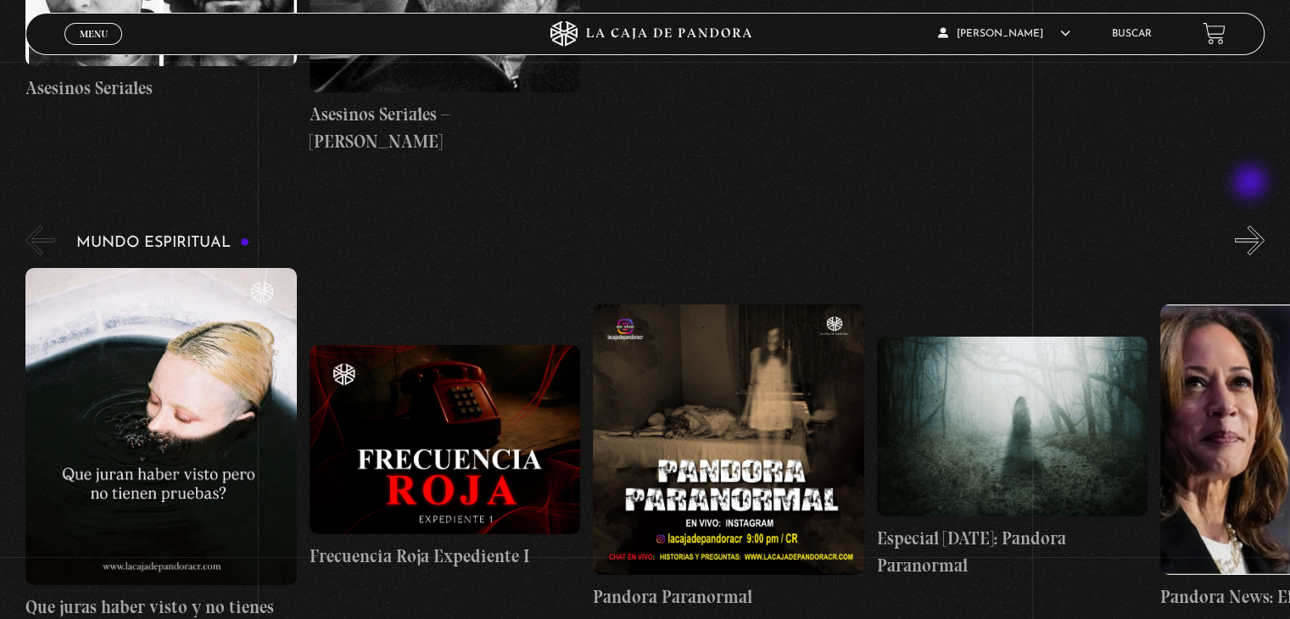
click at [1252, 226] on button "»" at bounding box center [1250, 241] width 30 height 30
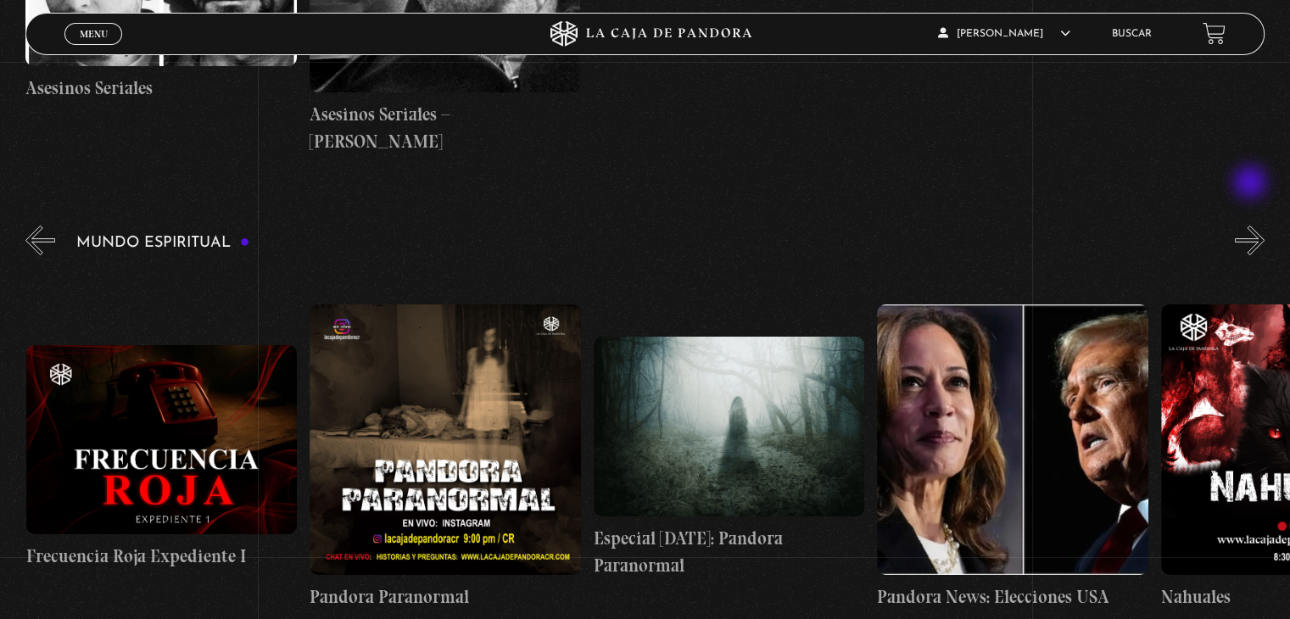
click at [1252, 226] on button "»" at bounding box center [1250, 241] width 30 height 30
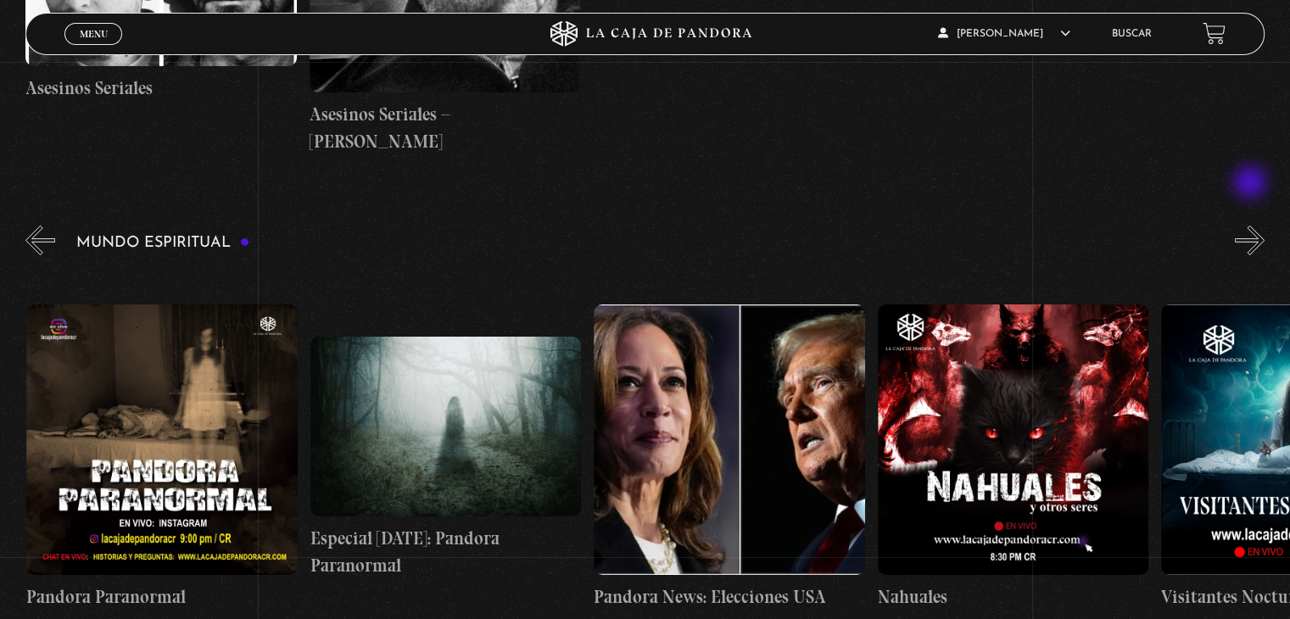
click at [1252, 226] on button "»" at bounding box center [1250, 241] width 30 height 30
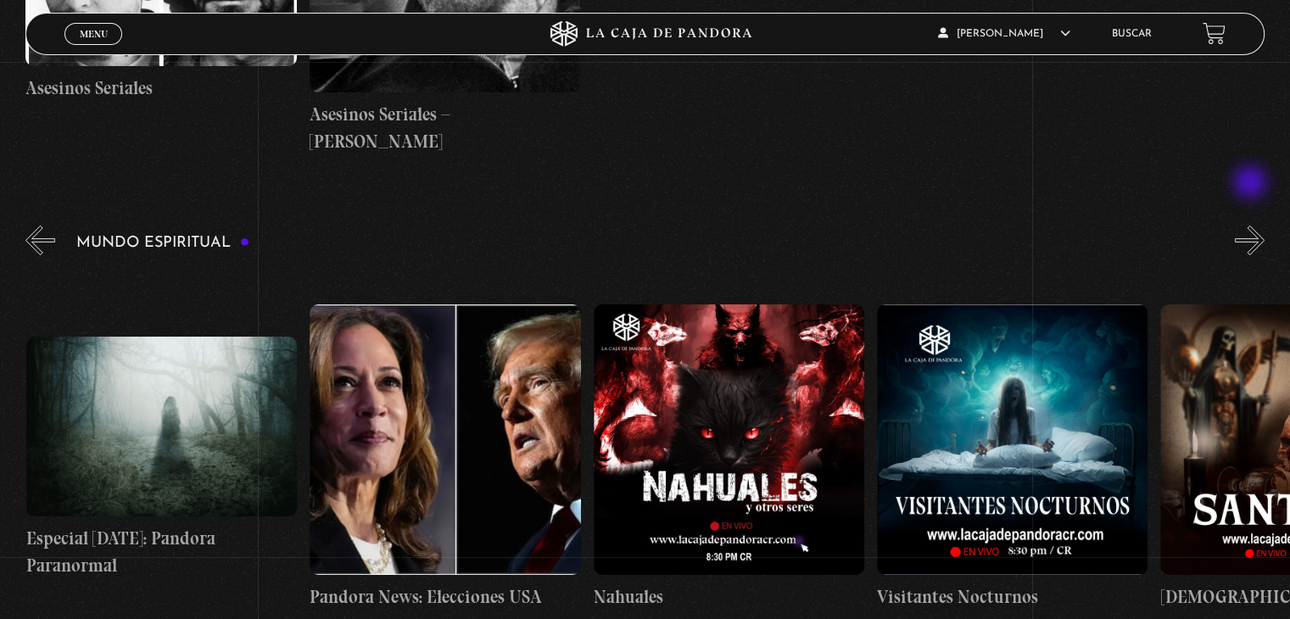
click at [1252, 226] on button "»" at bounding box center [1250, 241] width 30 height 30
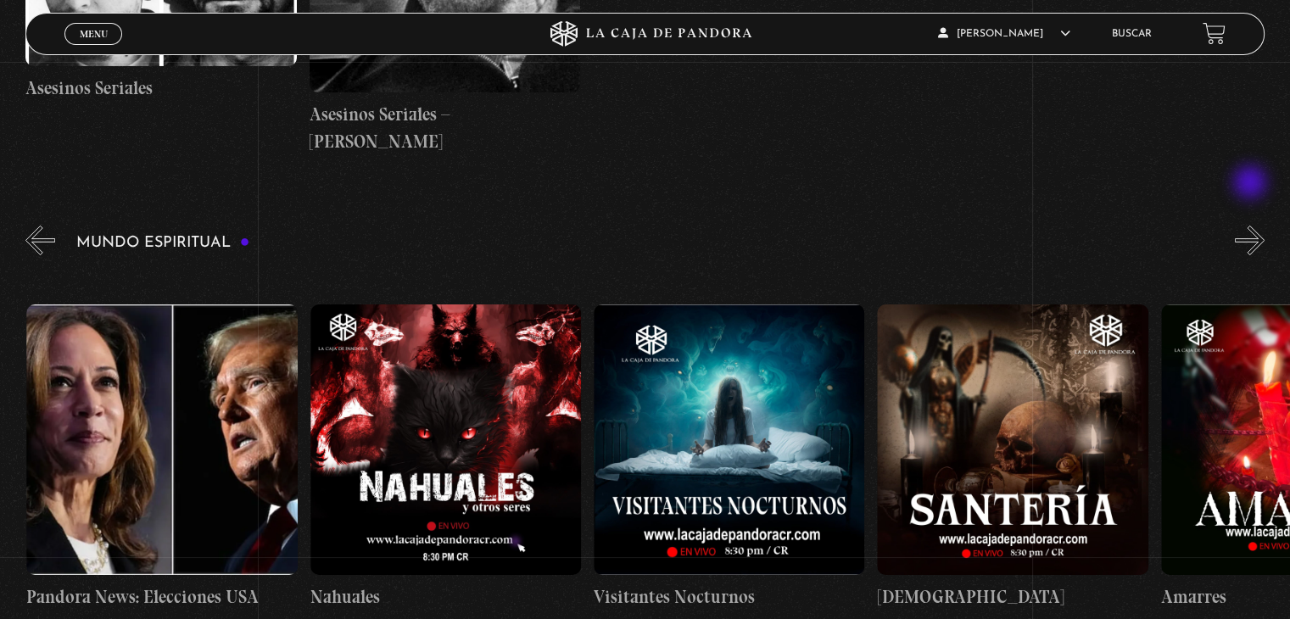
click at [1252, 226] on button "»" at bounding box center [1250, 241] width 30 height 30
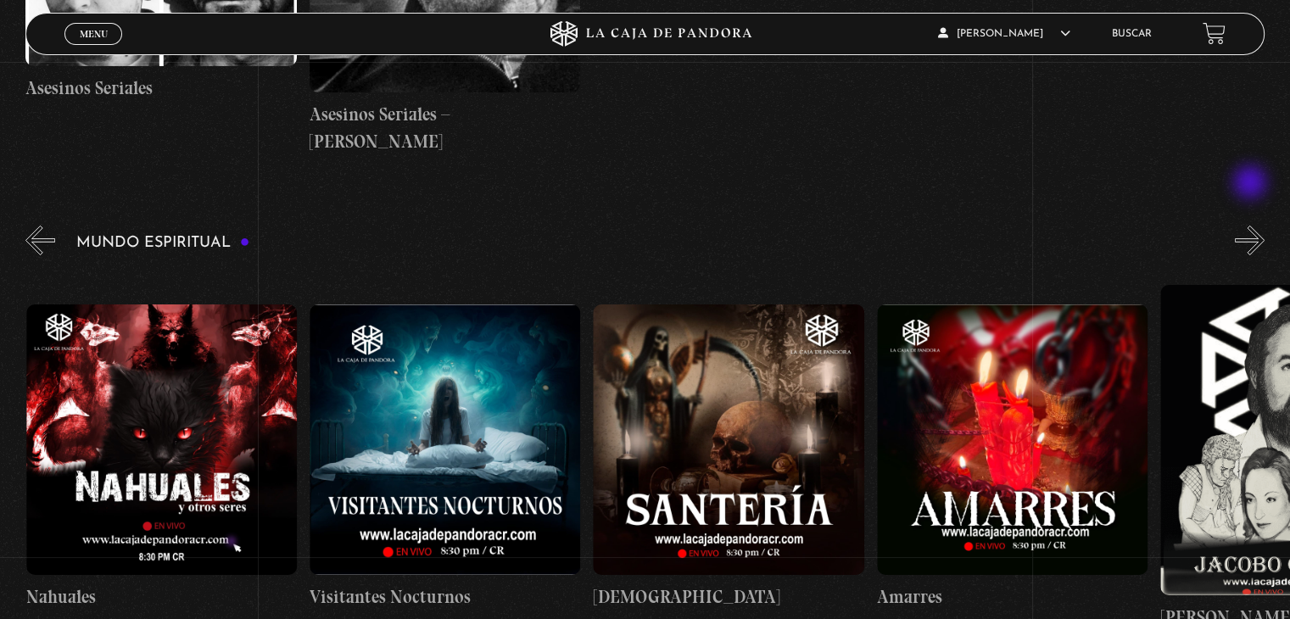
click at [1252, 226] on button "»" at bounding box center [1250, 241] width 30 height 30
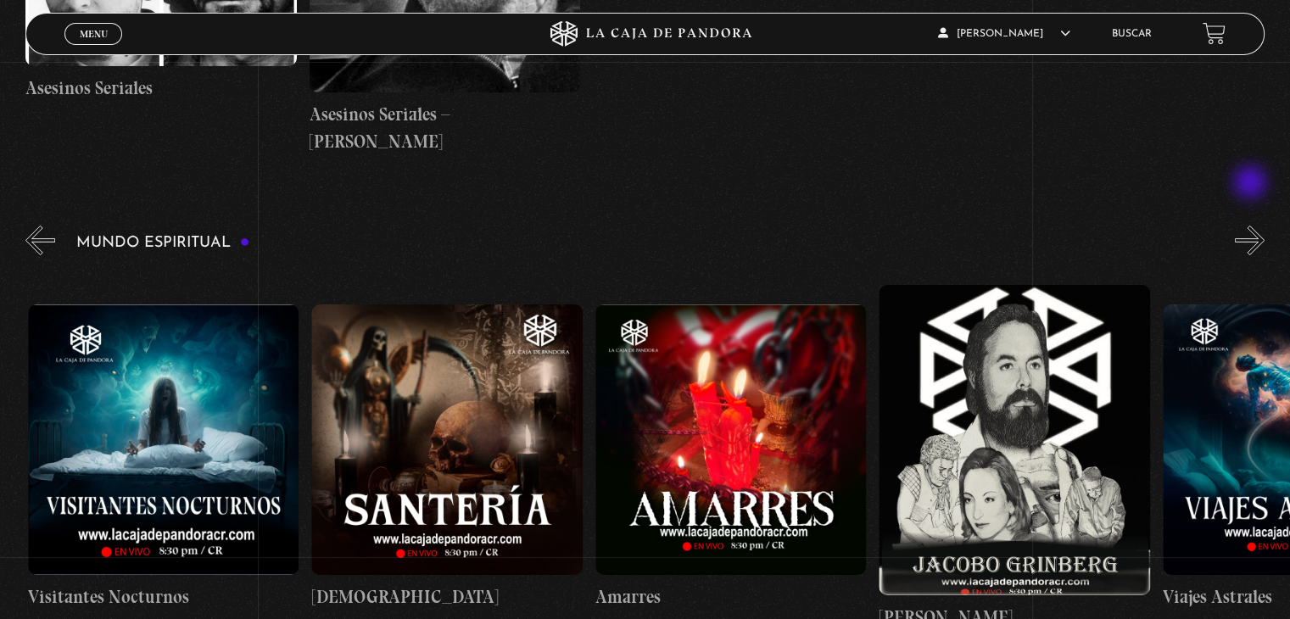
scroll to position [0, 1701]
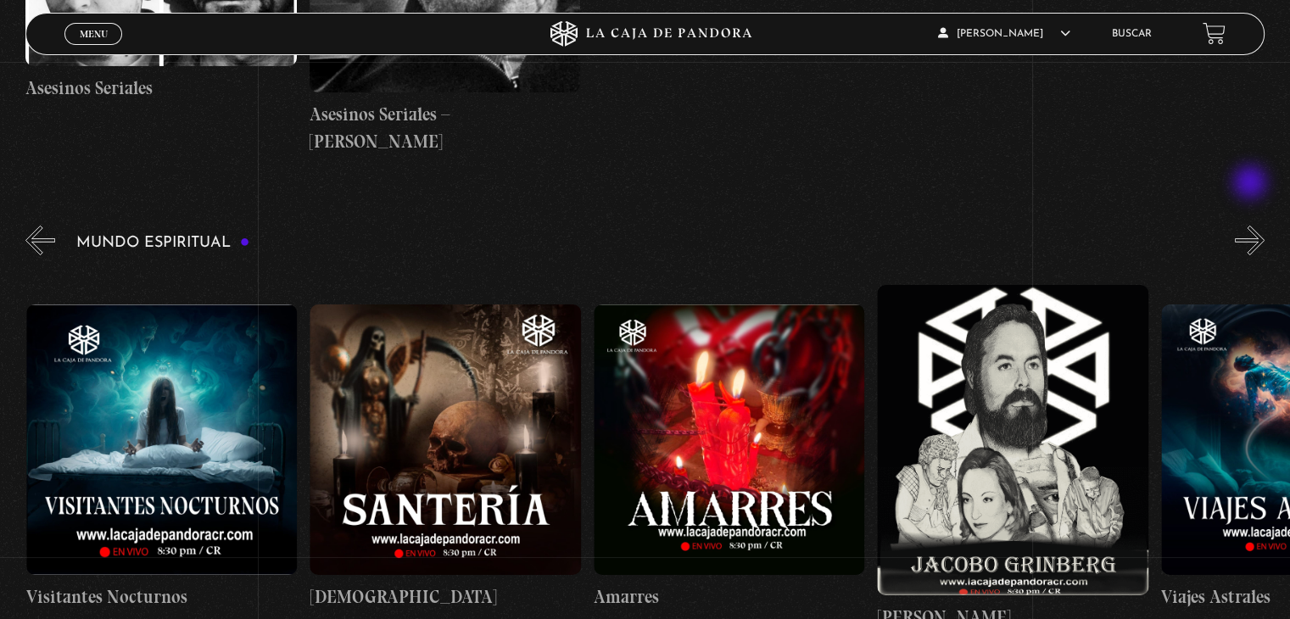
click at [1252, 226] on button "»" at bounding box center [1250, 241] width 30 height 30
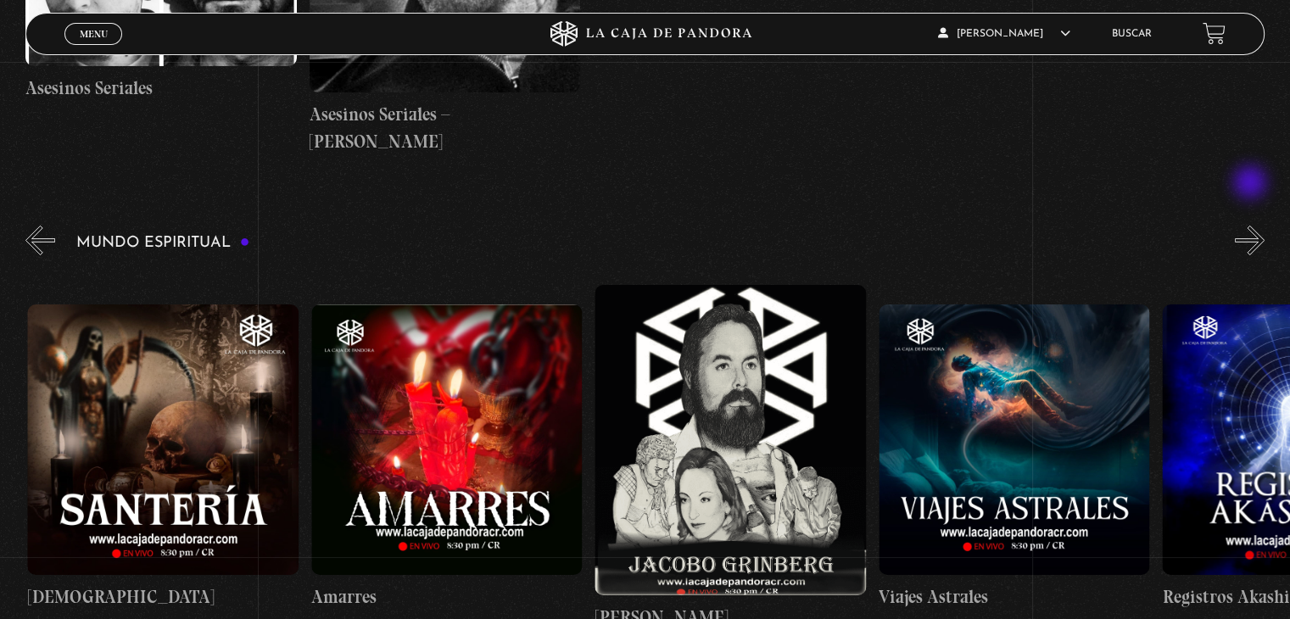
scroll to position [0, 1984]
click at [1252, 226] on button "»" at bounding box center [1250, 241] width 30 height 30
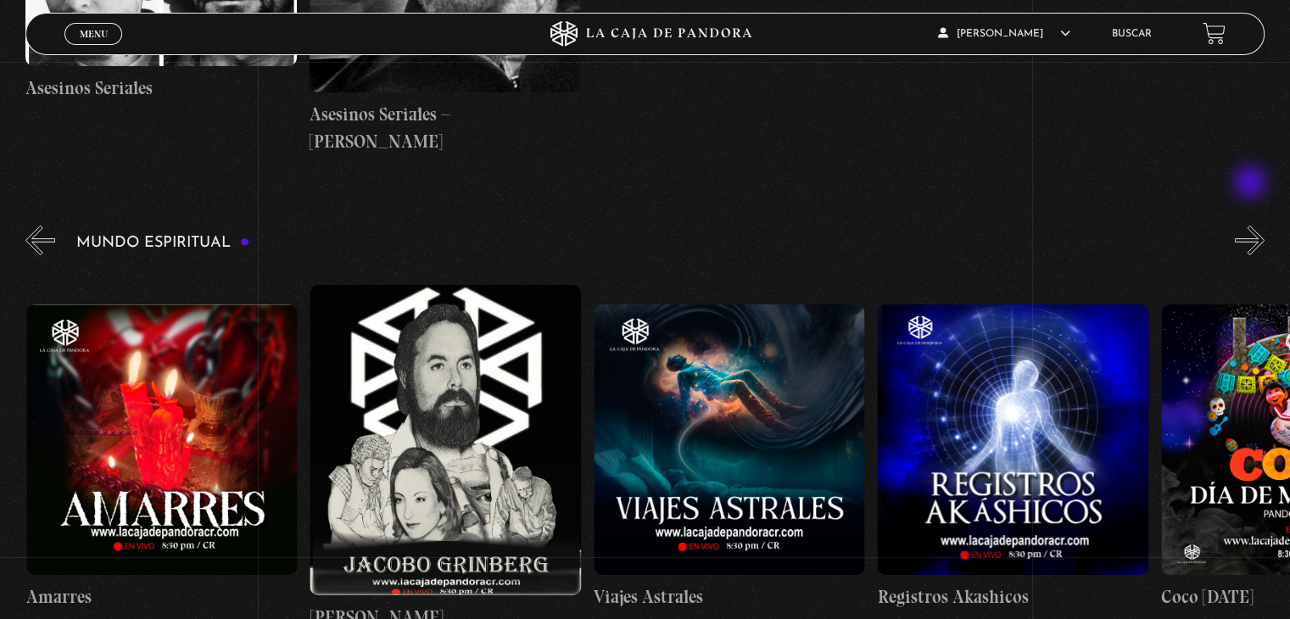
click at [1252, 226] on button "»" at bounding box center [1250, 241] width 30 height 30
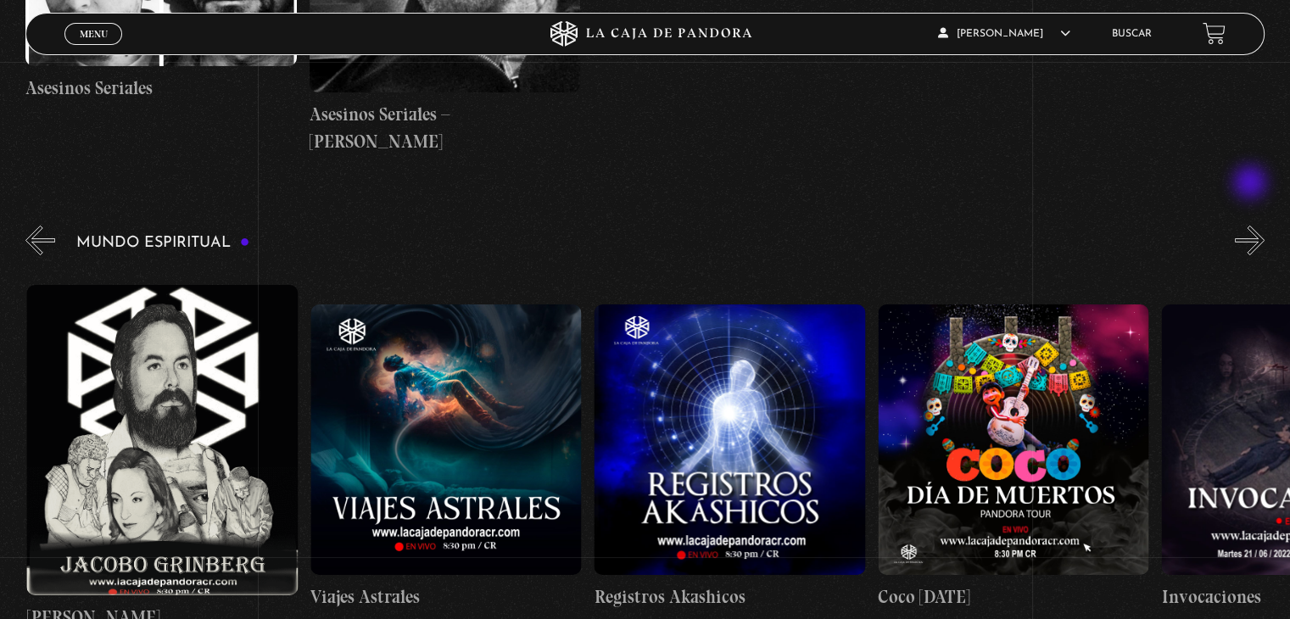
click at [1252, 226] on button "»" at bounding box center [1250, 241] width 30 height 30
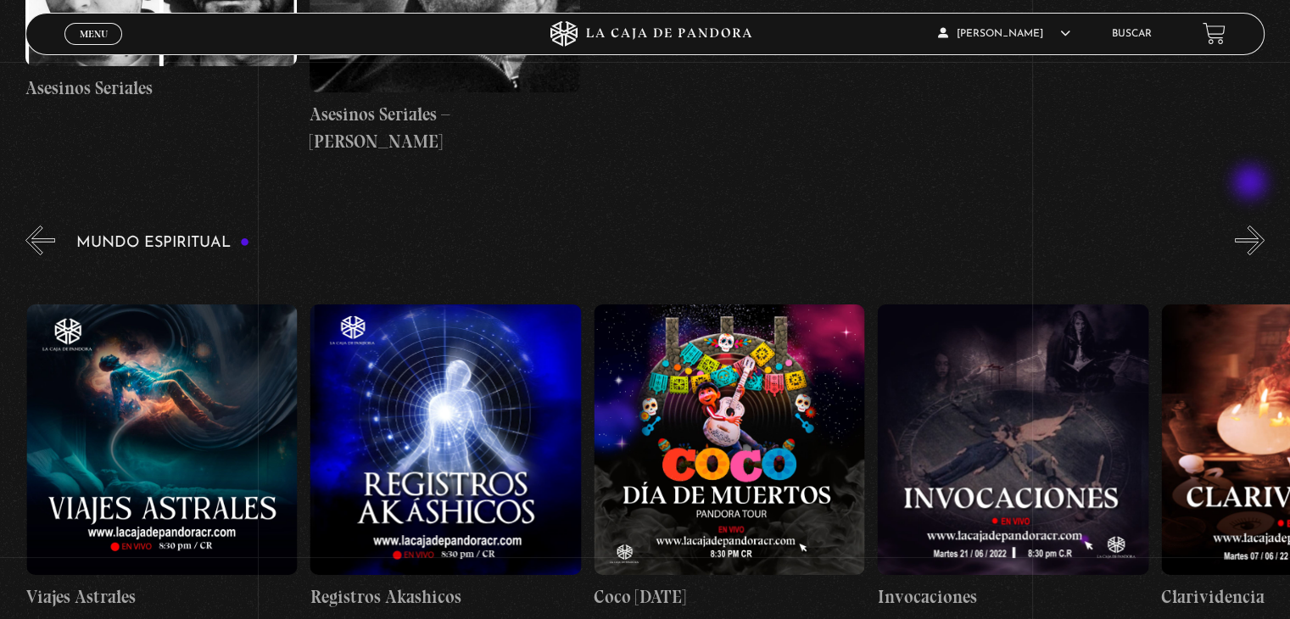
click at [1252, 226] on button "»" at bounding box center [1250, 241] width 30 height 30
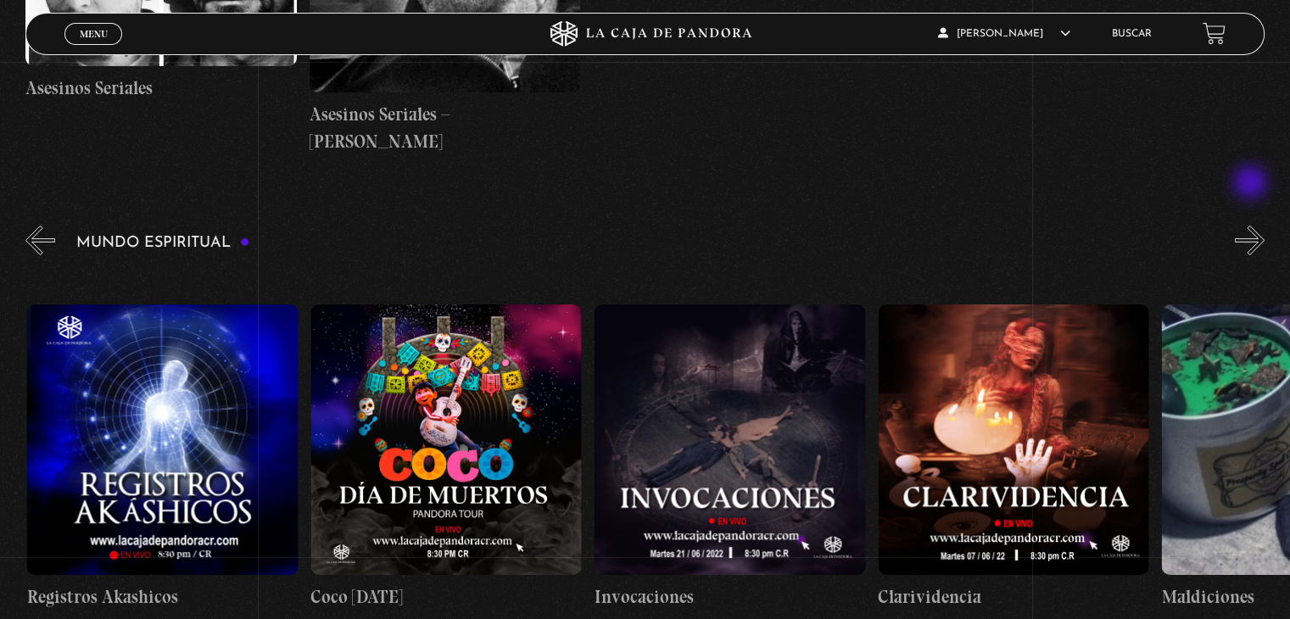
scroll to position [0, 3120]
click at [1252, 226] on button "»" at bounding box center [1250, 241] width 30 height 30
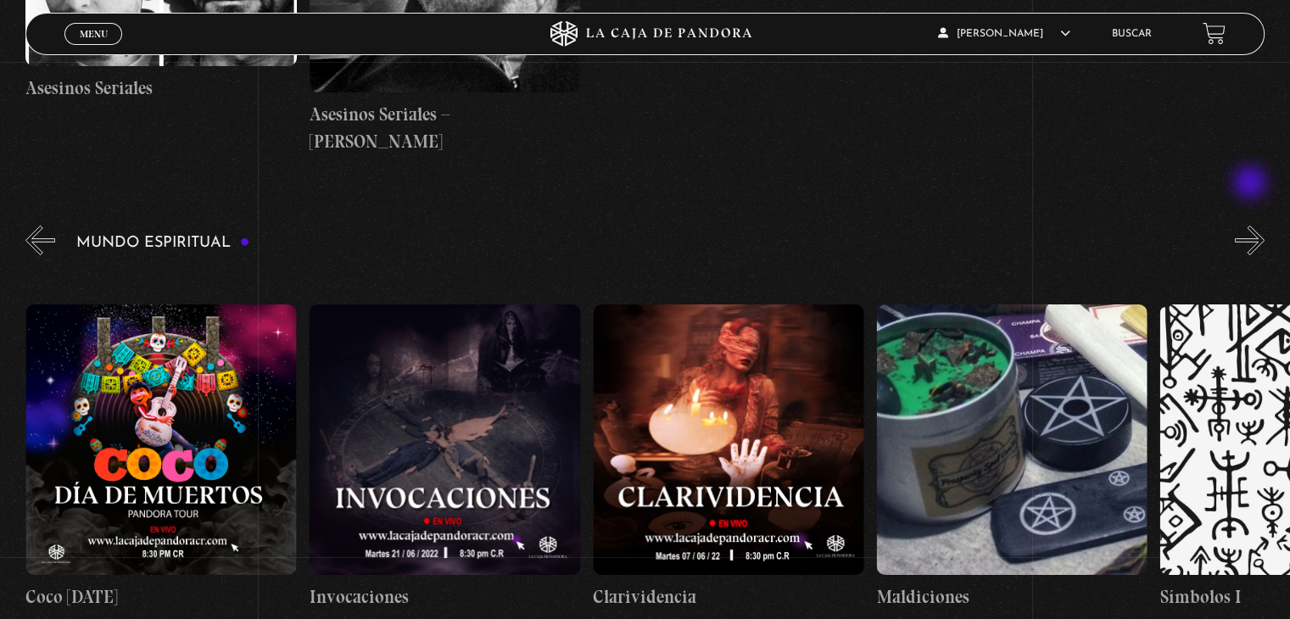
click at [1252, 226] on button "»" at bounding box center [1250, 241] width 30 height 30
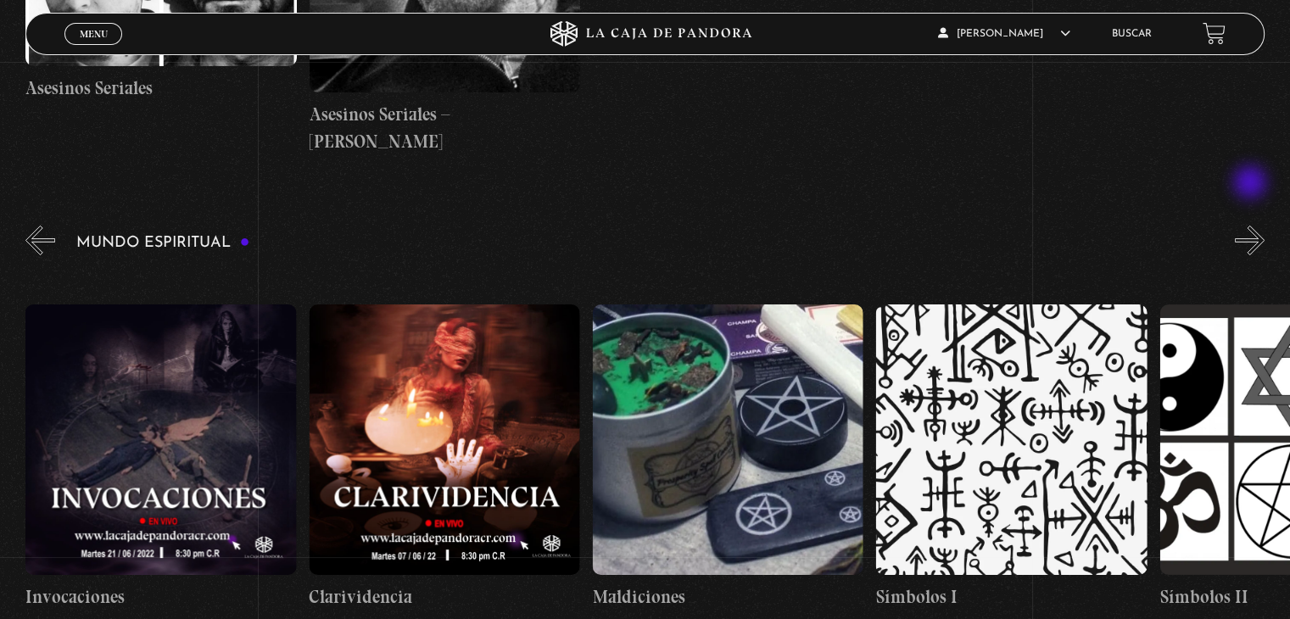
click at [1252, 226] on button "»" at bounding box center [1250, 241] width 30 height 30
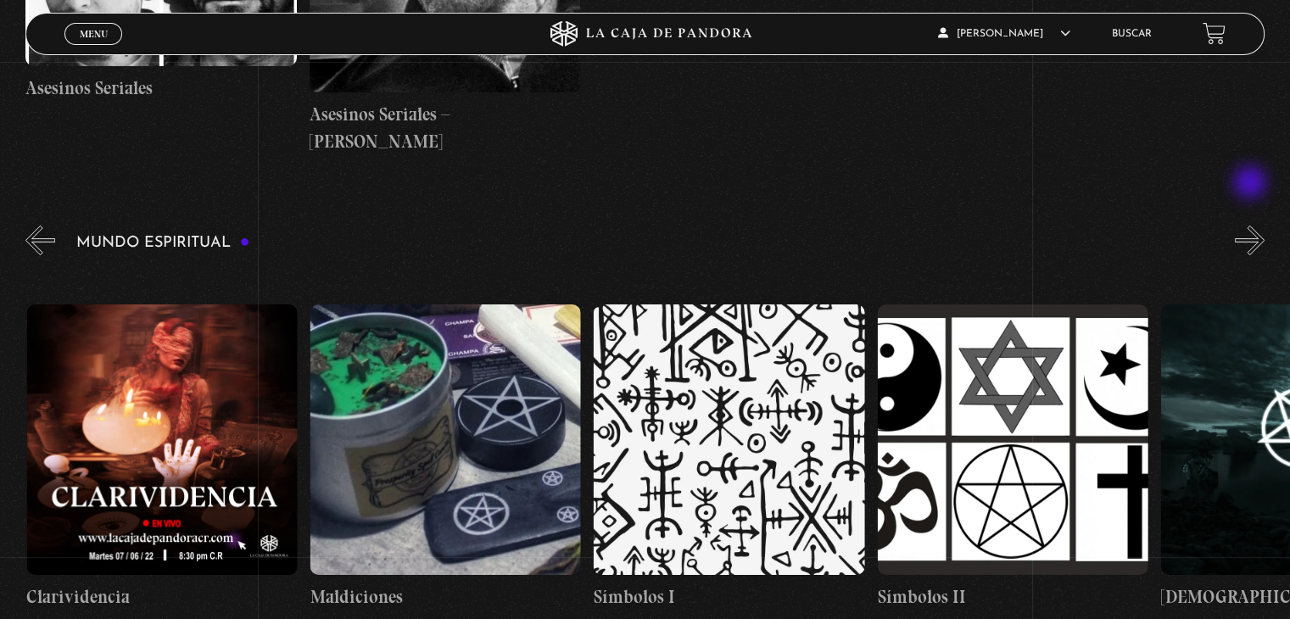
click at [1252, 226] on button "»" at bounding box center [1250, 241] width 30 height 30
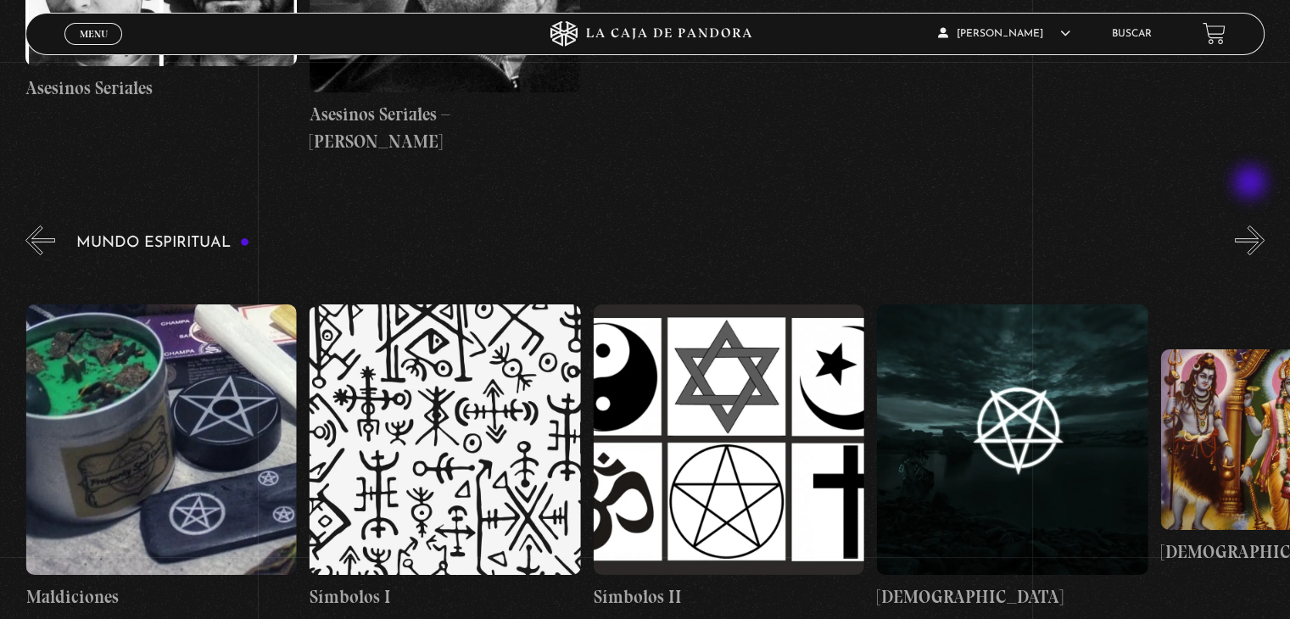
click at [1252, 226] on button "»" at bounding box center [1250, 241] width 30 height 30
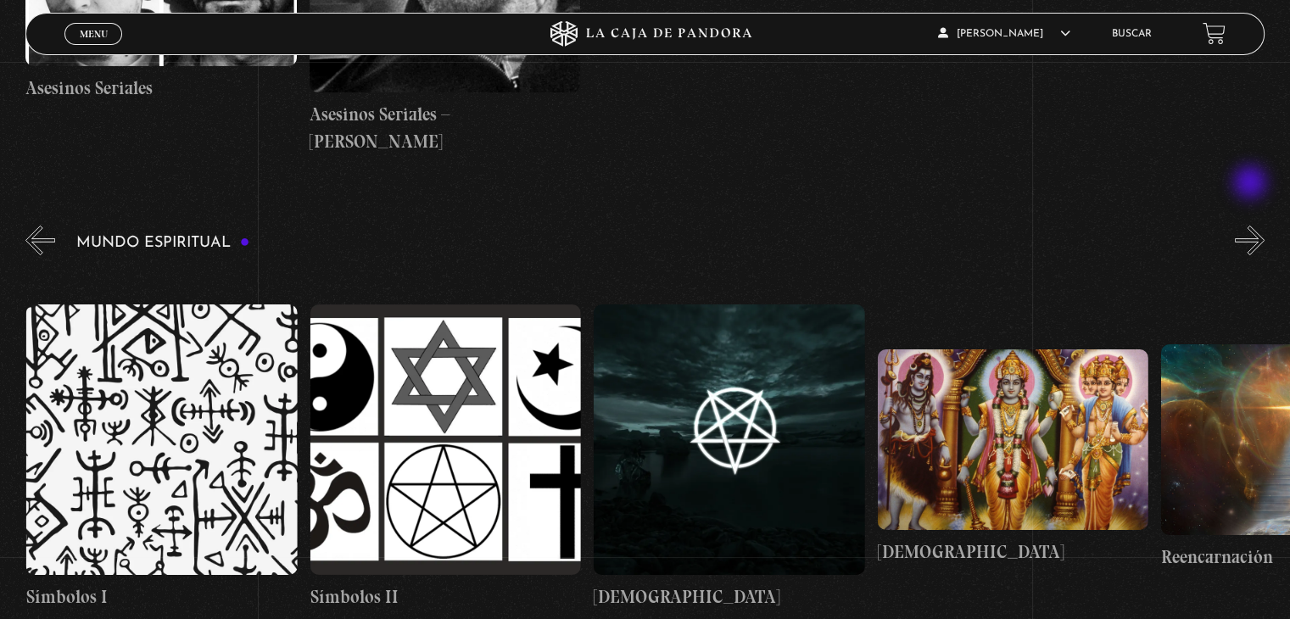
click at [1252, 226] on button "»" at bounding box center [1250, 241] width 30 height 30
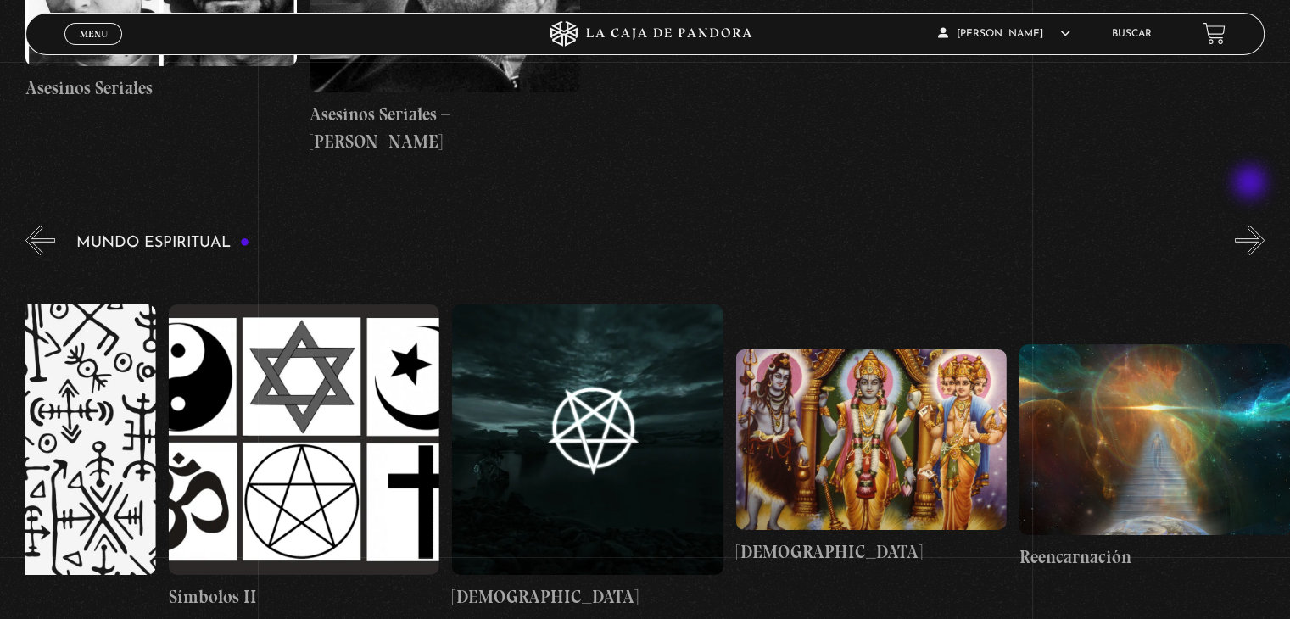
scroll to position [0, 4678]
click at [1252, 226] on button "»" at bounding box center [1250, 241] width 30 height 30
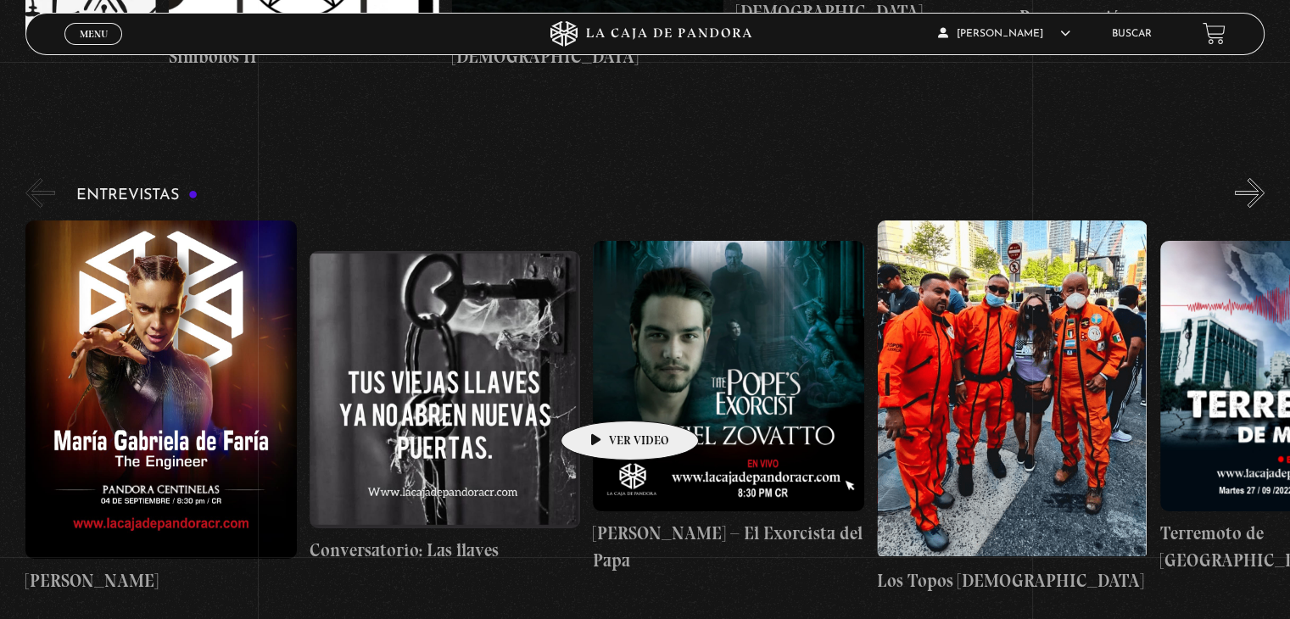
scroll to position [6477, 0]
